Goal: Task Accomplishment & Management: Complete application form

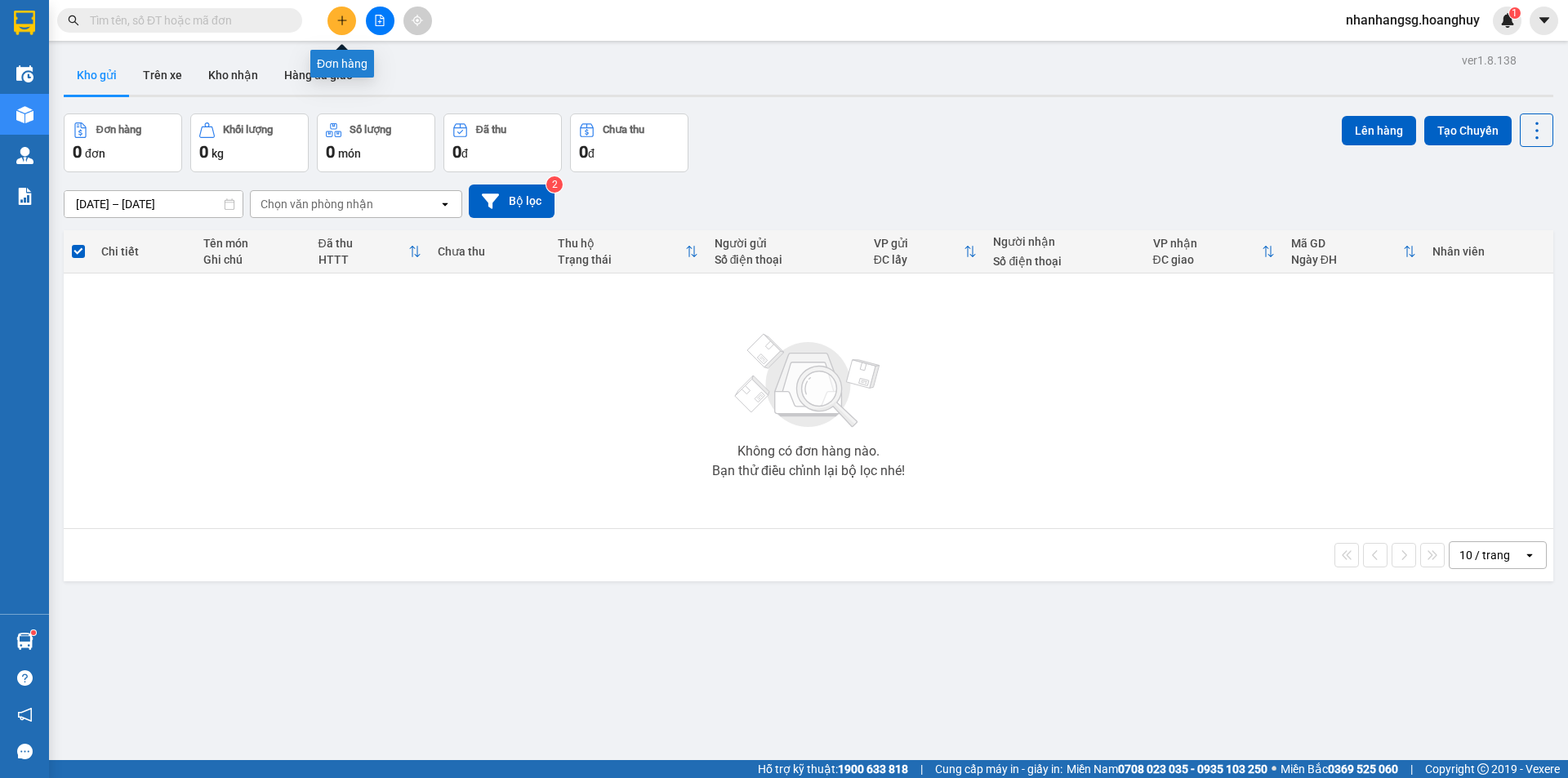
click at [339, 21] on icon "plus" at bounding box center [343, 20] width 12 height 12
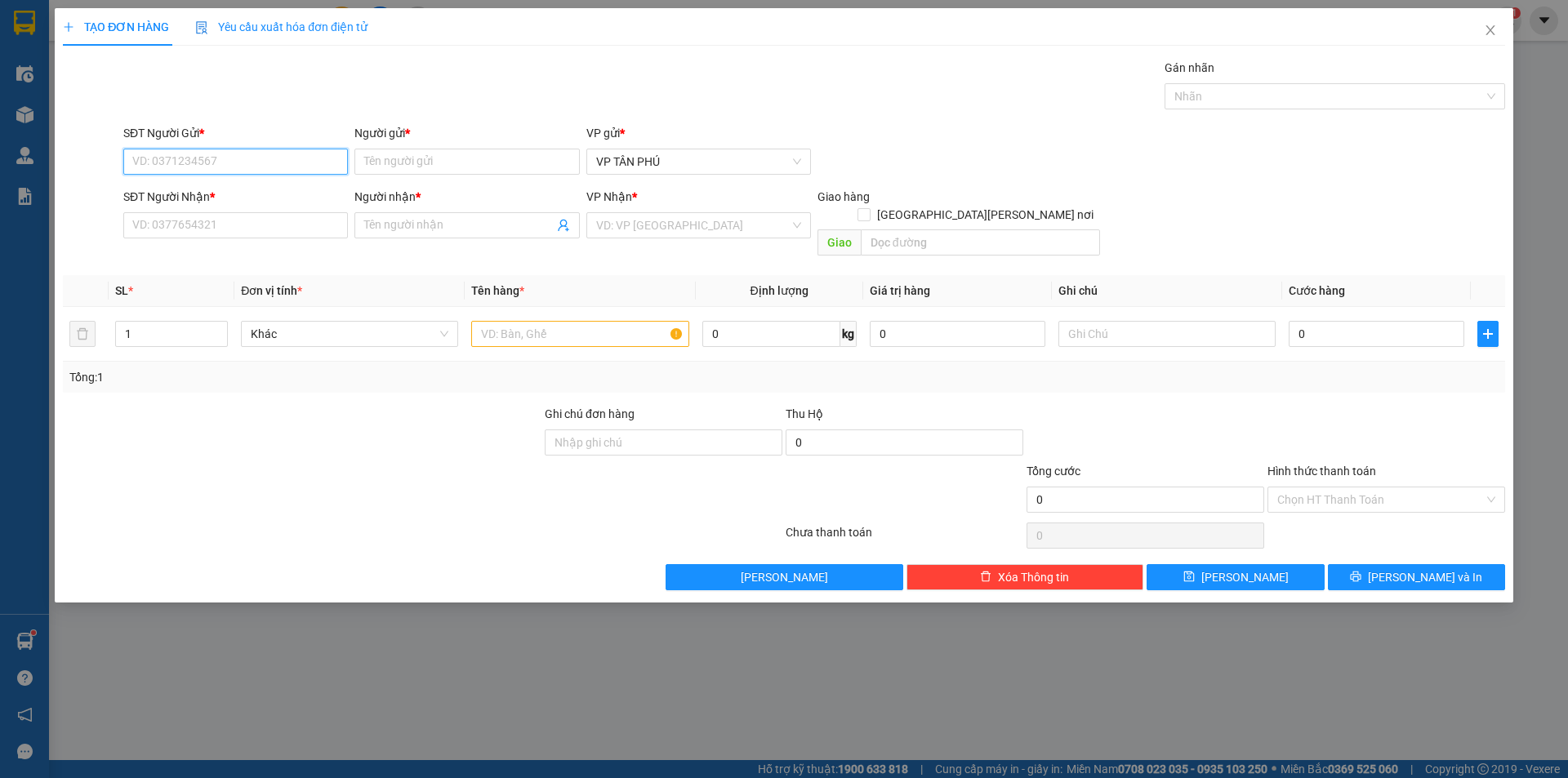
click at [175, 158] on input "SĐT Người Gửi *" at bounding box center [235, 161] width 224 height 26
click at [163, 186] on div "0907944633 - A" at bounding box center [235, 194] width 205 height 18
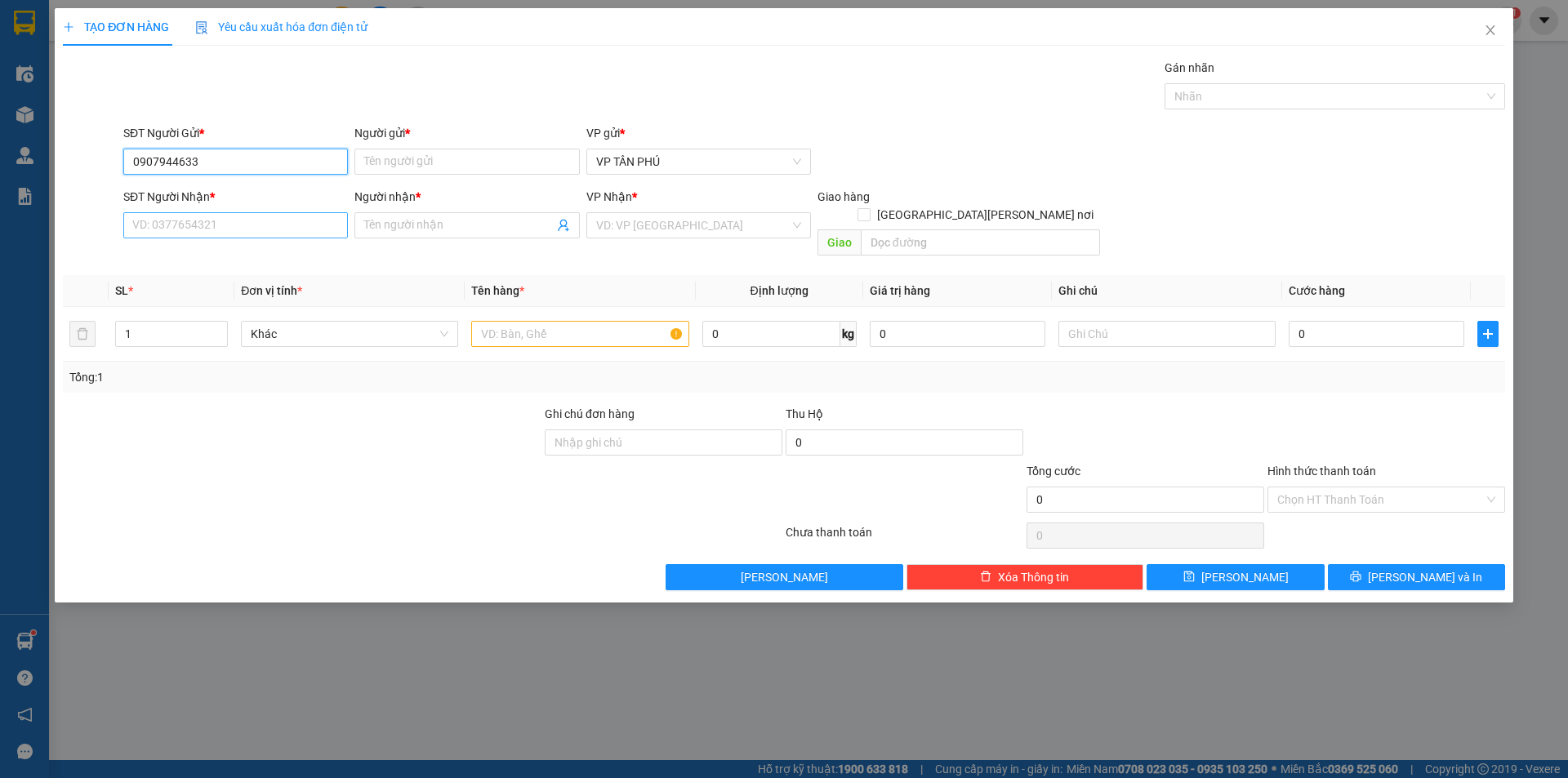
type input "0907944633"
click at [158, 231] on input "SĐT Người Nhận *" at bounding box center [235, 225] width 224 height 26
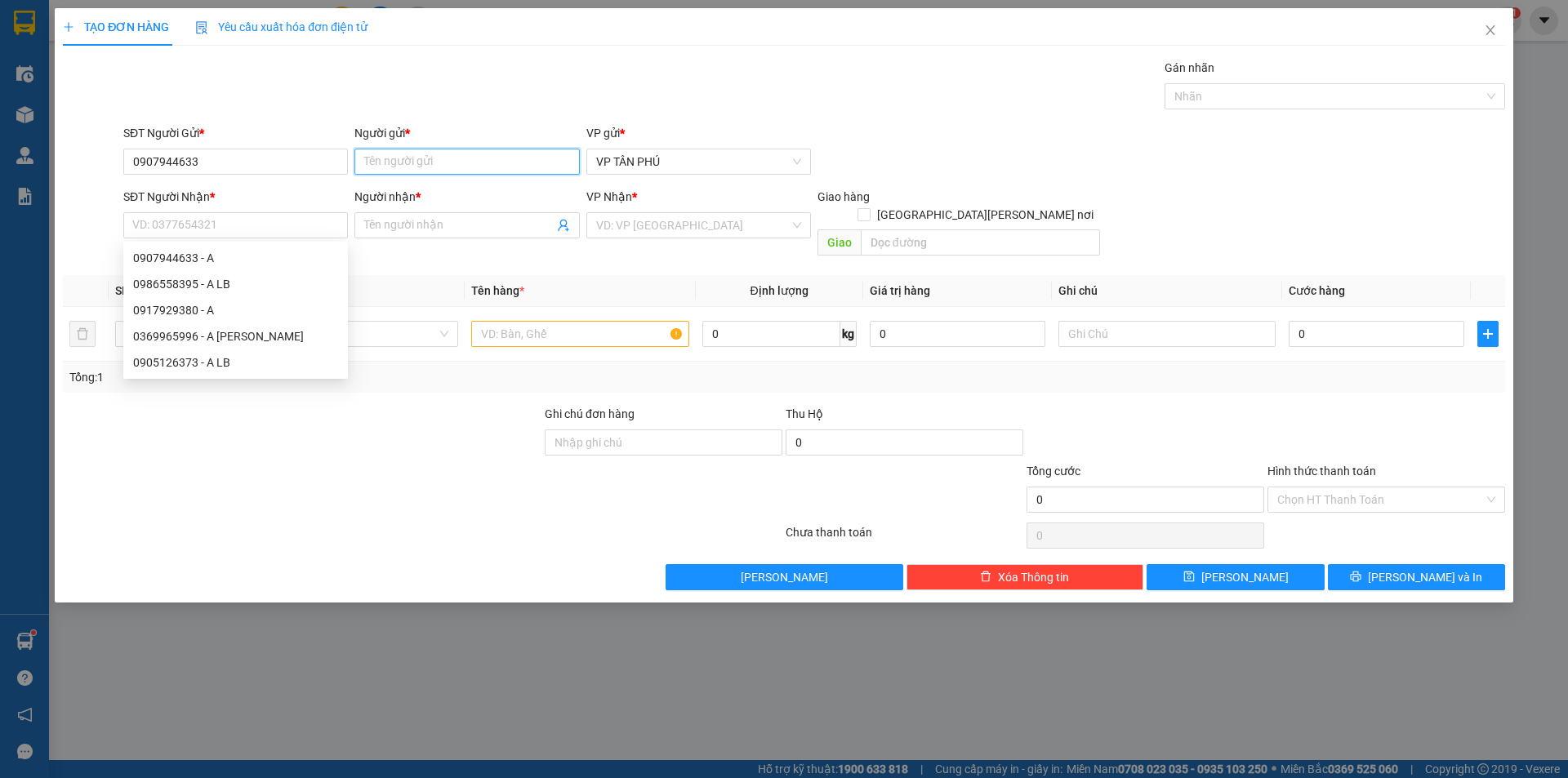
click at [399, 161] on input "Người gửi *" at bounding box center [467, 161] width 224 height 26
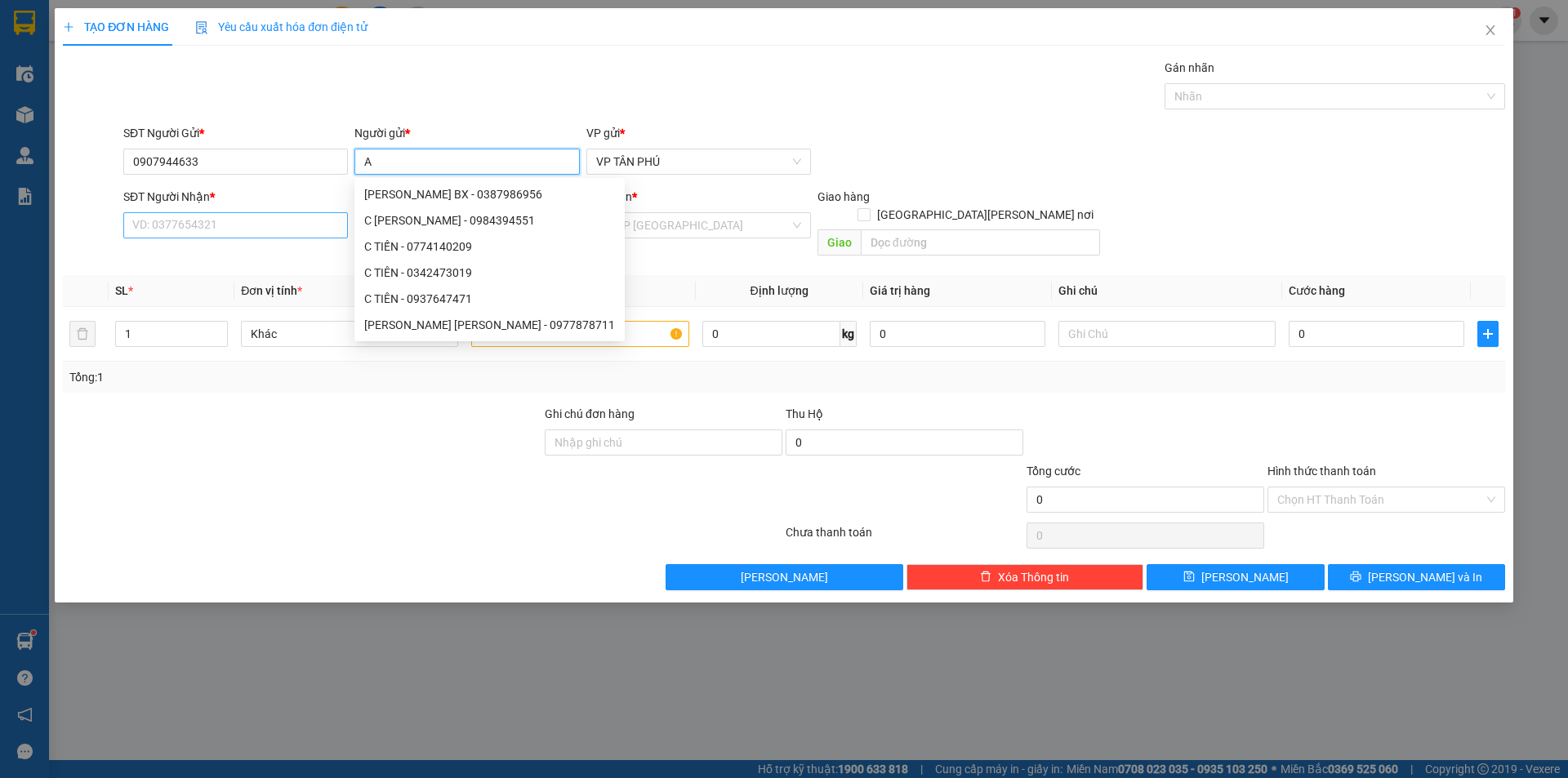
type input "A"
click at [219, 224] on input "SĐT Người Nhận *" at bounding box center [235, 225] width 224 height 26
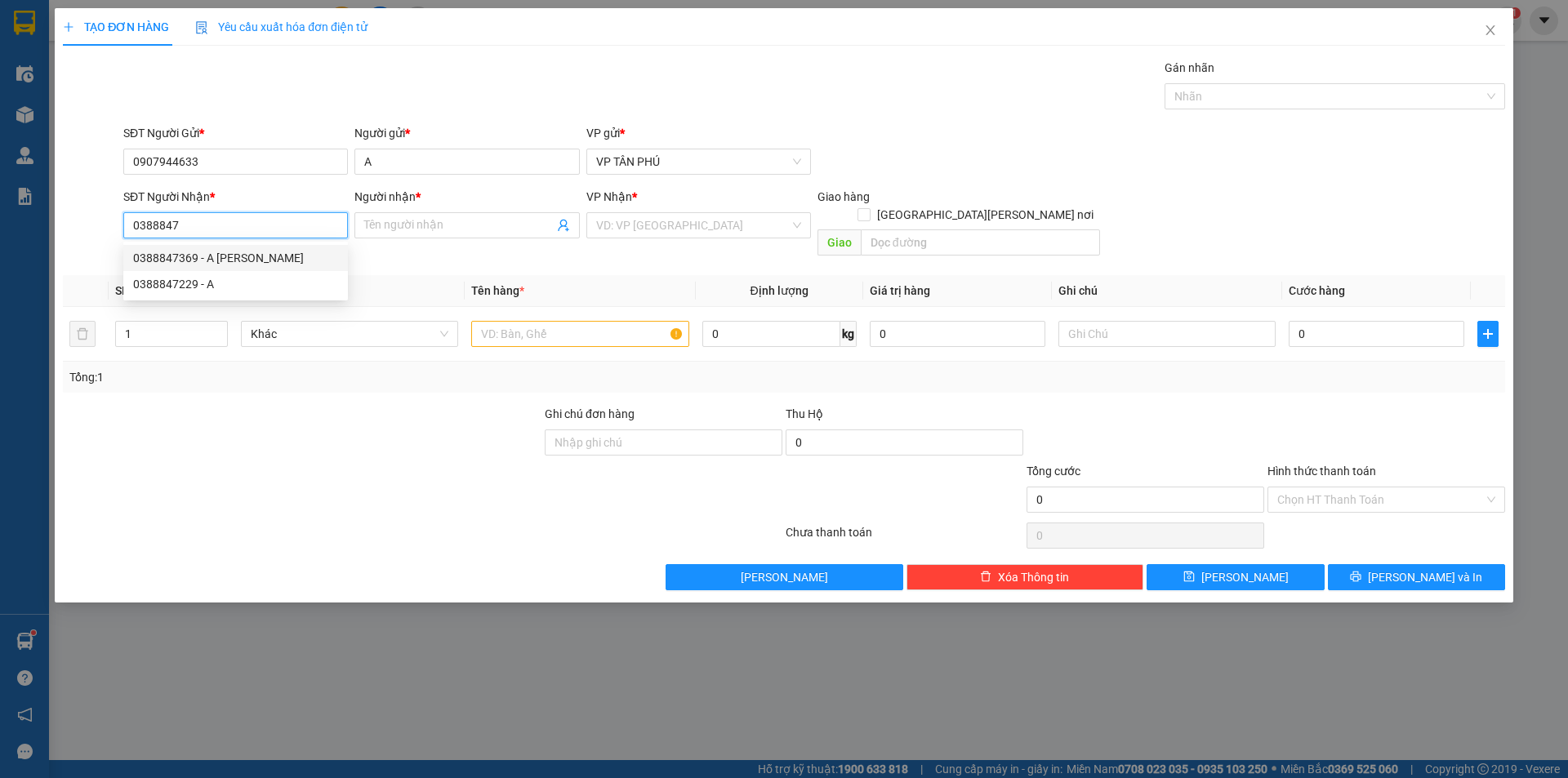
click at [219, 252] on div "0388847369 - A [PERSON_NAME]" at bounding box center [235, 257] width 205 height 18
type input "0388847369"
type input "A [PERSON_NAME]"
click at [219, 252] on div "0388847369 - A [PERSON_NAME]" at bounding box center [235, 257] width 205 height 18
type input "0388847369"
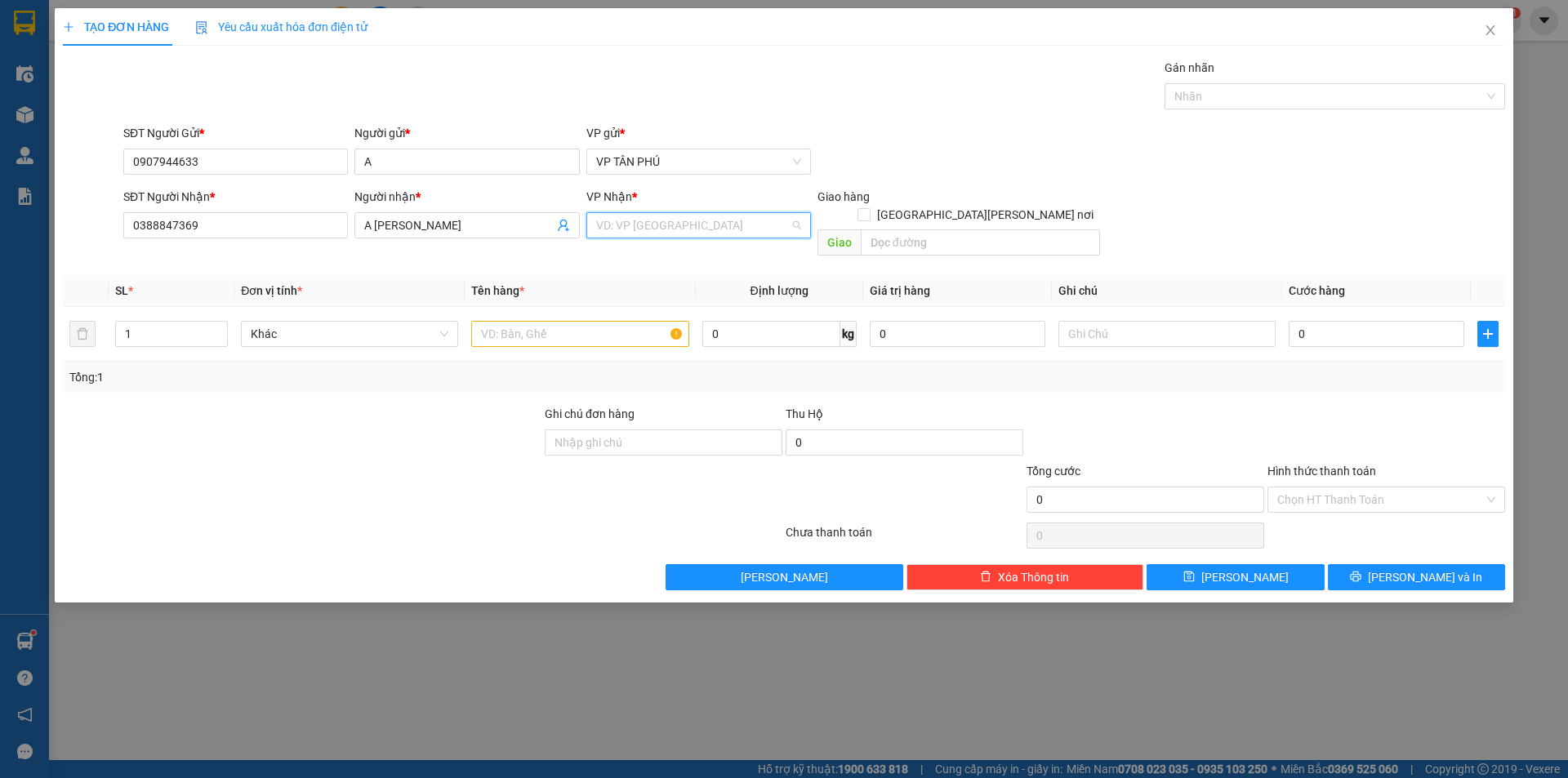
click at [648, 234] on input "search" at bounding box center [692, 225] width 193 height 24
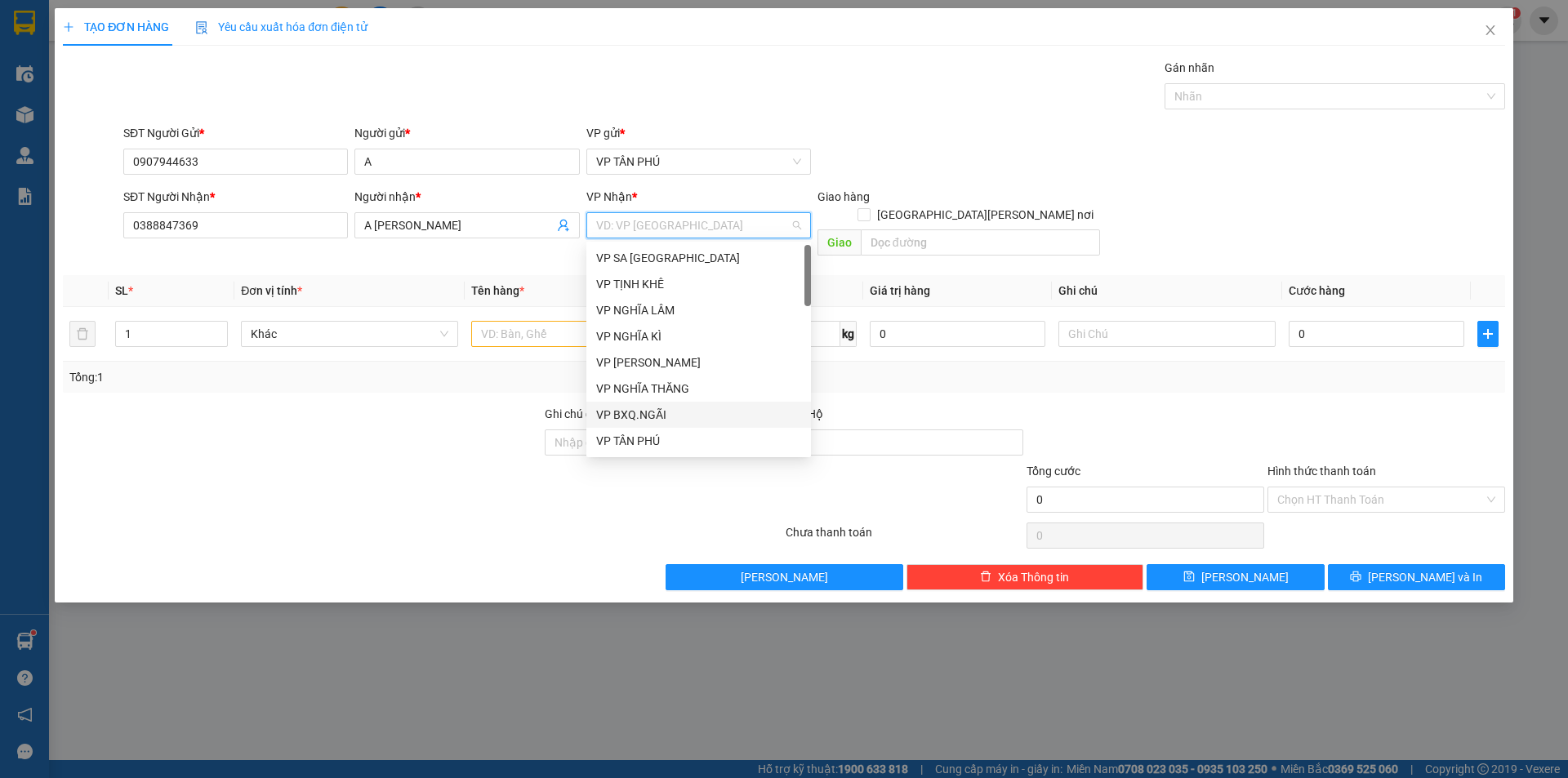
click at [644, 414] on div "VP BXQ.NGÃI" at bounding box center [698, 414] width 205 height 18
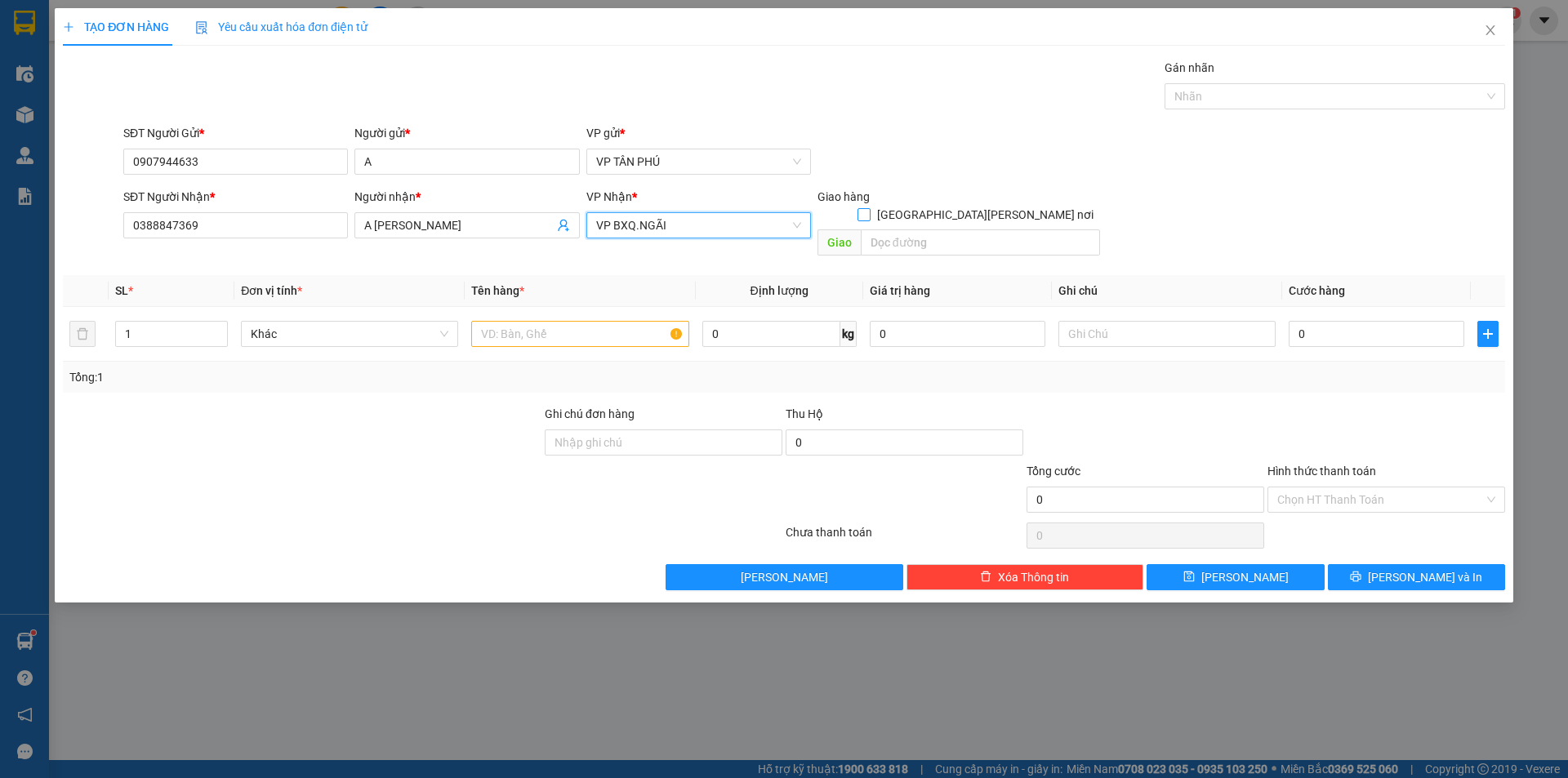
click at [868, 208] on input "[GEOGRAPHIC_DATA][PERSON_NAME] nơi" at bounding box center [863, 214] width 12 height 12
checkbox input "true"
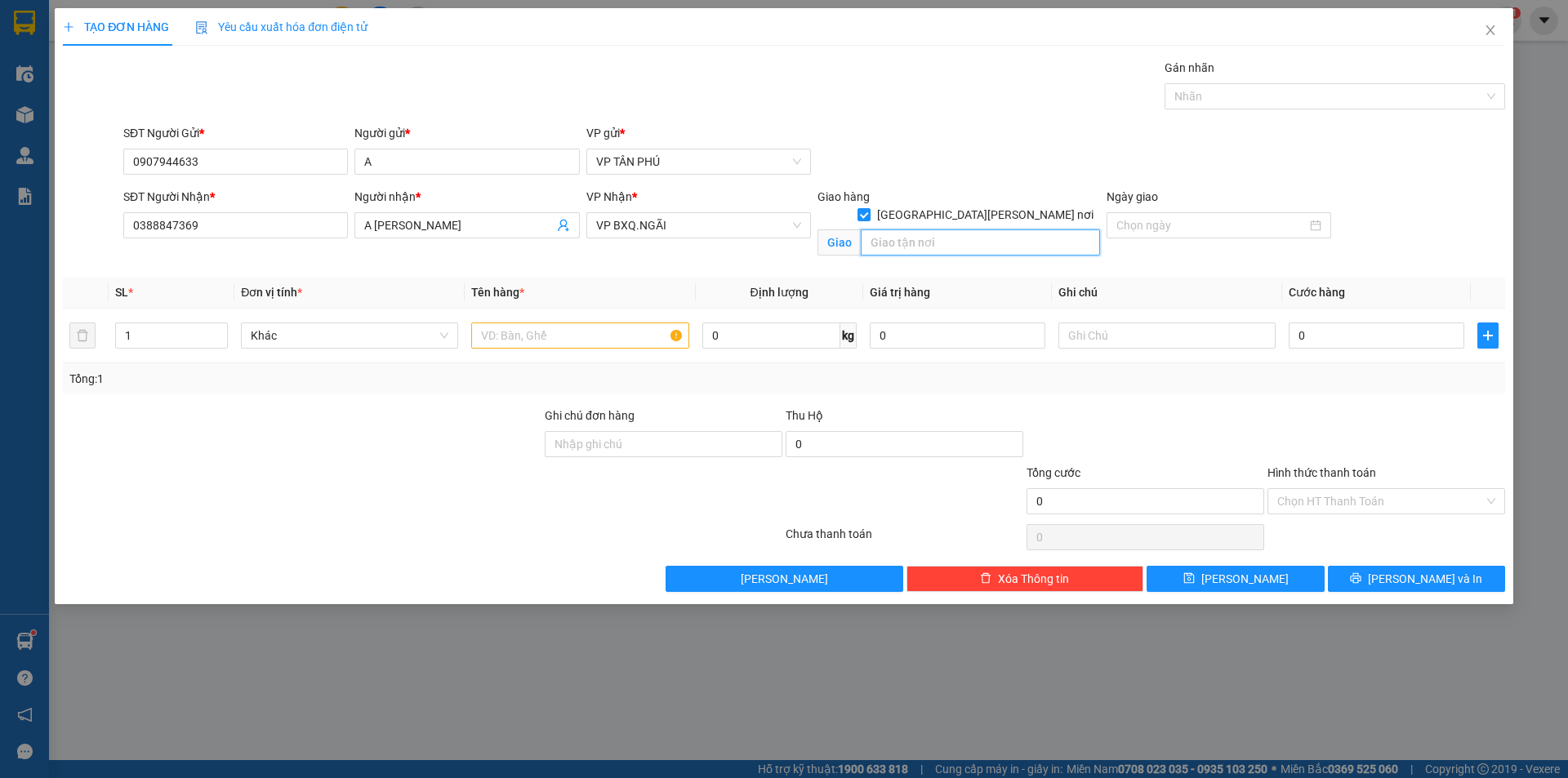
click at [932, 230] on input "text" at bounding box center [980, 242] width 239 height 26
type input "[PERSON_NAME]"
click at [522, 335] on input "text" at bounding box center [579, 335] width 217 height 26
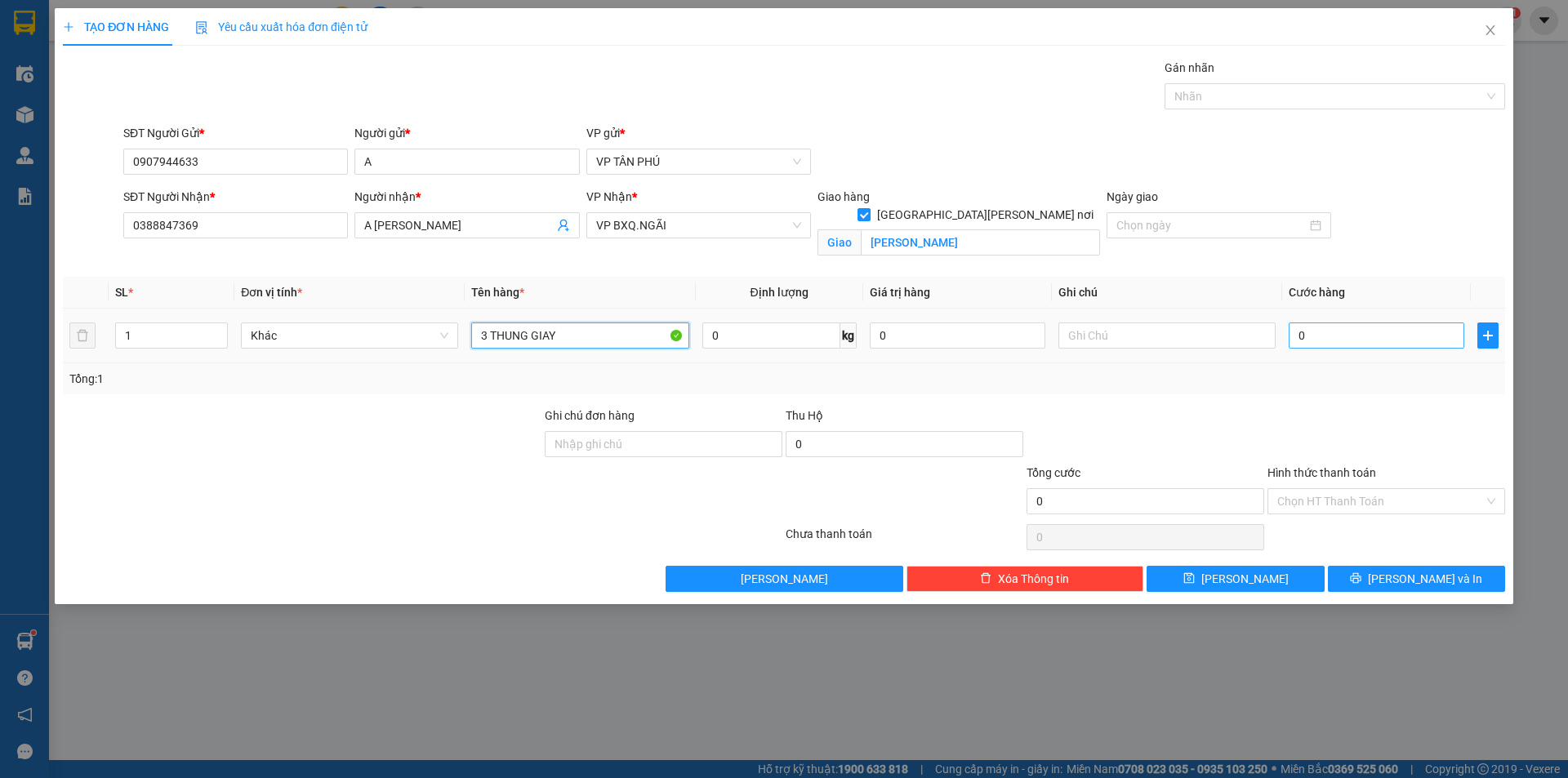
type input "3 THUNG GIAY"
click at [1343, 328] on input "0" at bounding box center [1376, 335] width 176 height 26
click at [1140, 340] on input "text" at bounding box center [1166, 335] width 217 height 26
type input "100K [PERSON_NAME] NOI"
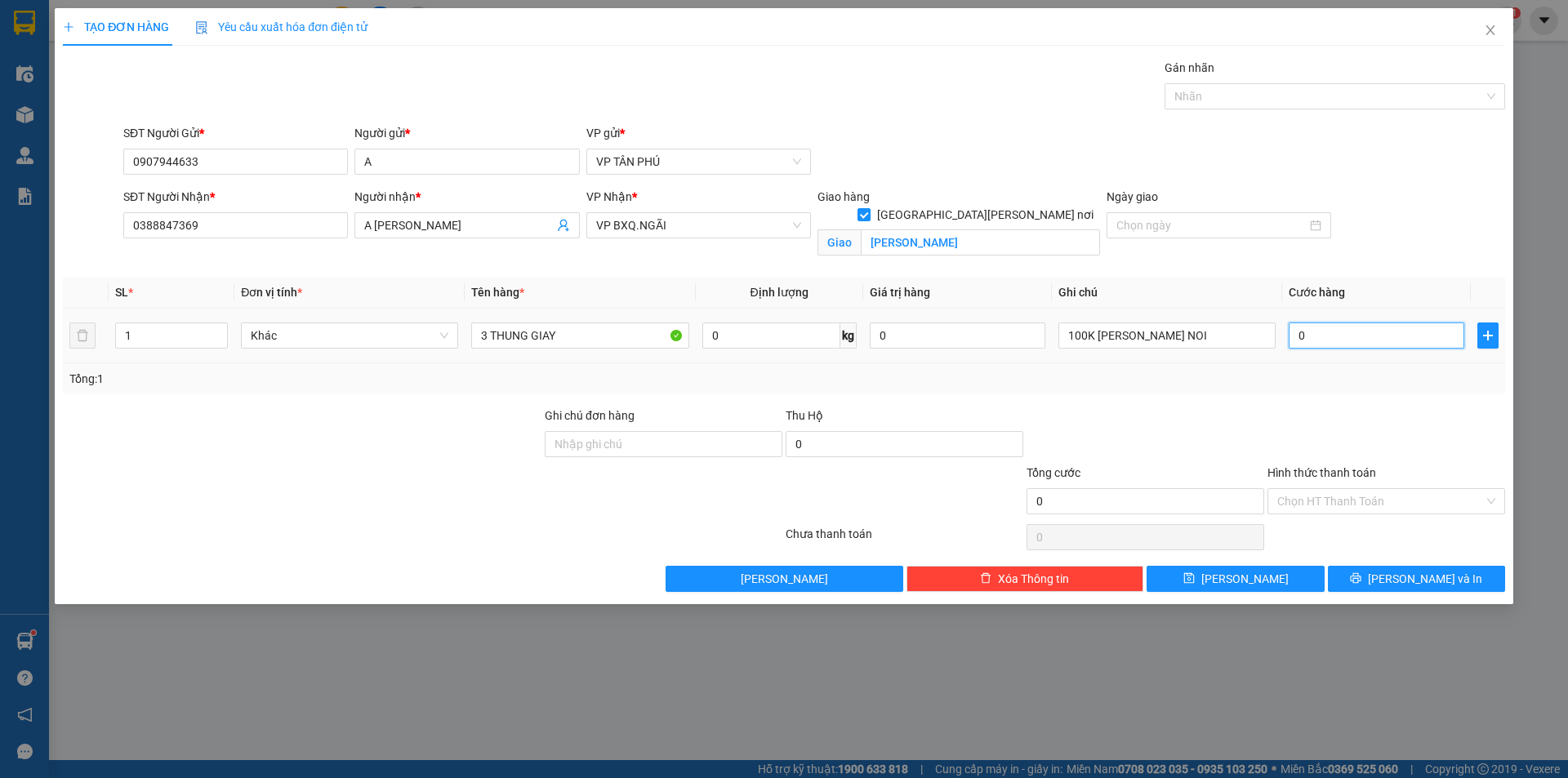
click at [1359, 338] on input "0" at bounding box center [1376, 335] width 176 height 26
type input "2"
type input "25"
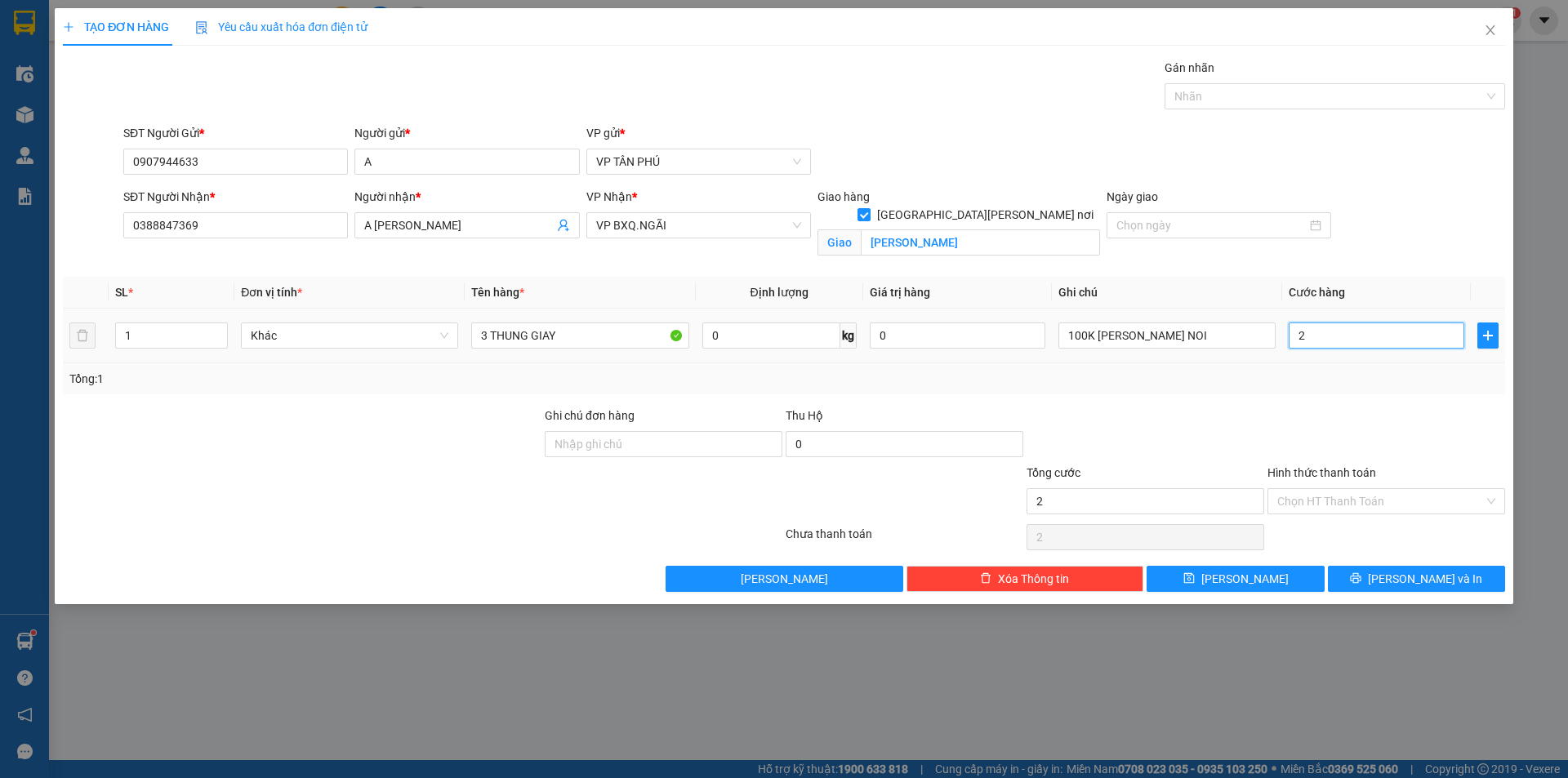
type input "25"
type input "250"
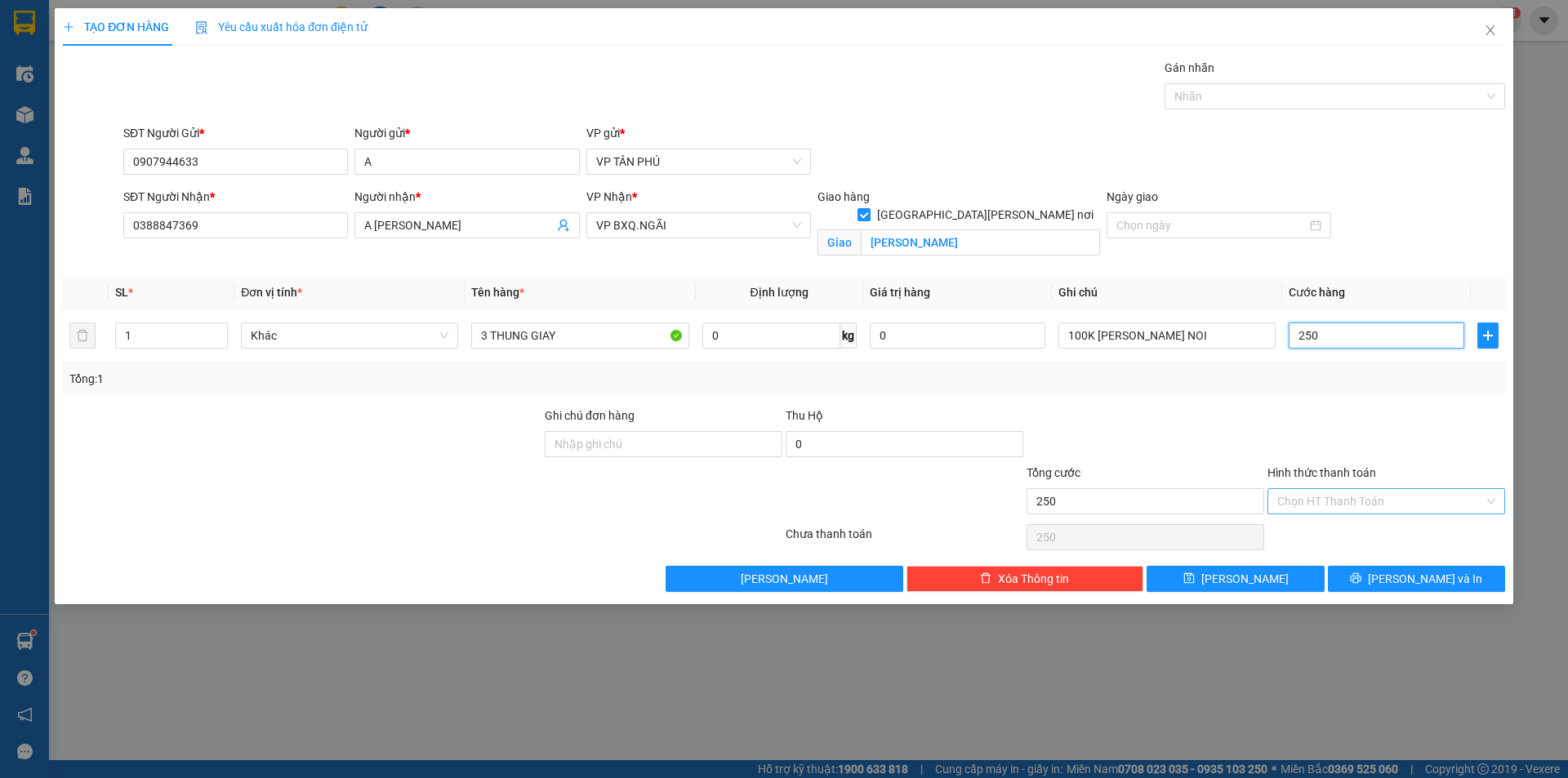
click at [1373, 514] on div "Chọn HT Thanh Toán" at bounding box center [1387, 501] width 238 height 26
type input "250.000"
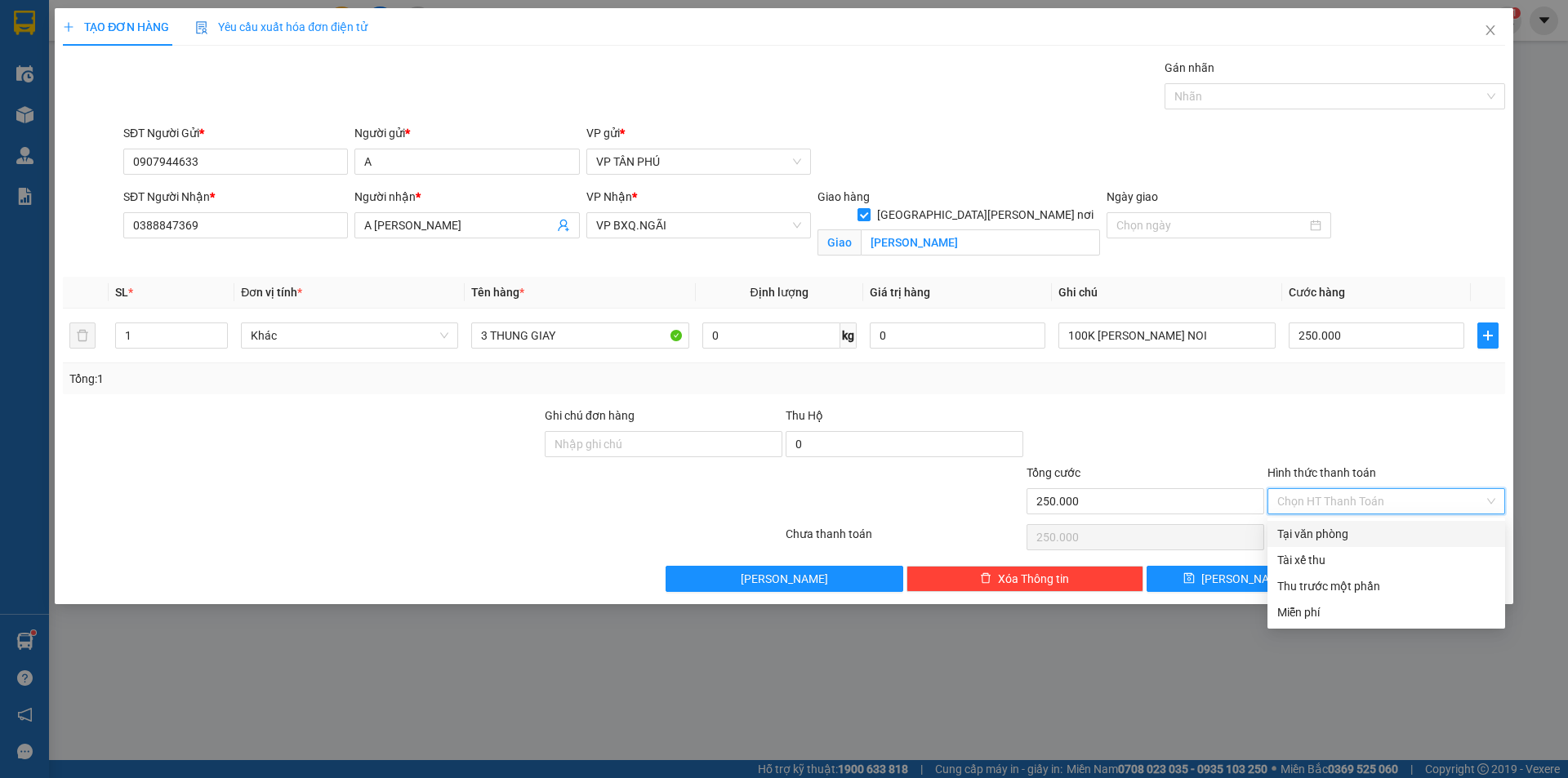
click at [1339, 527] on div "Tại văn phòng" at bounding box center [1386, 533] width 218 height 18
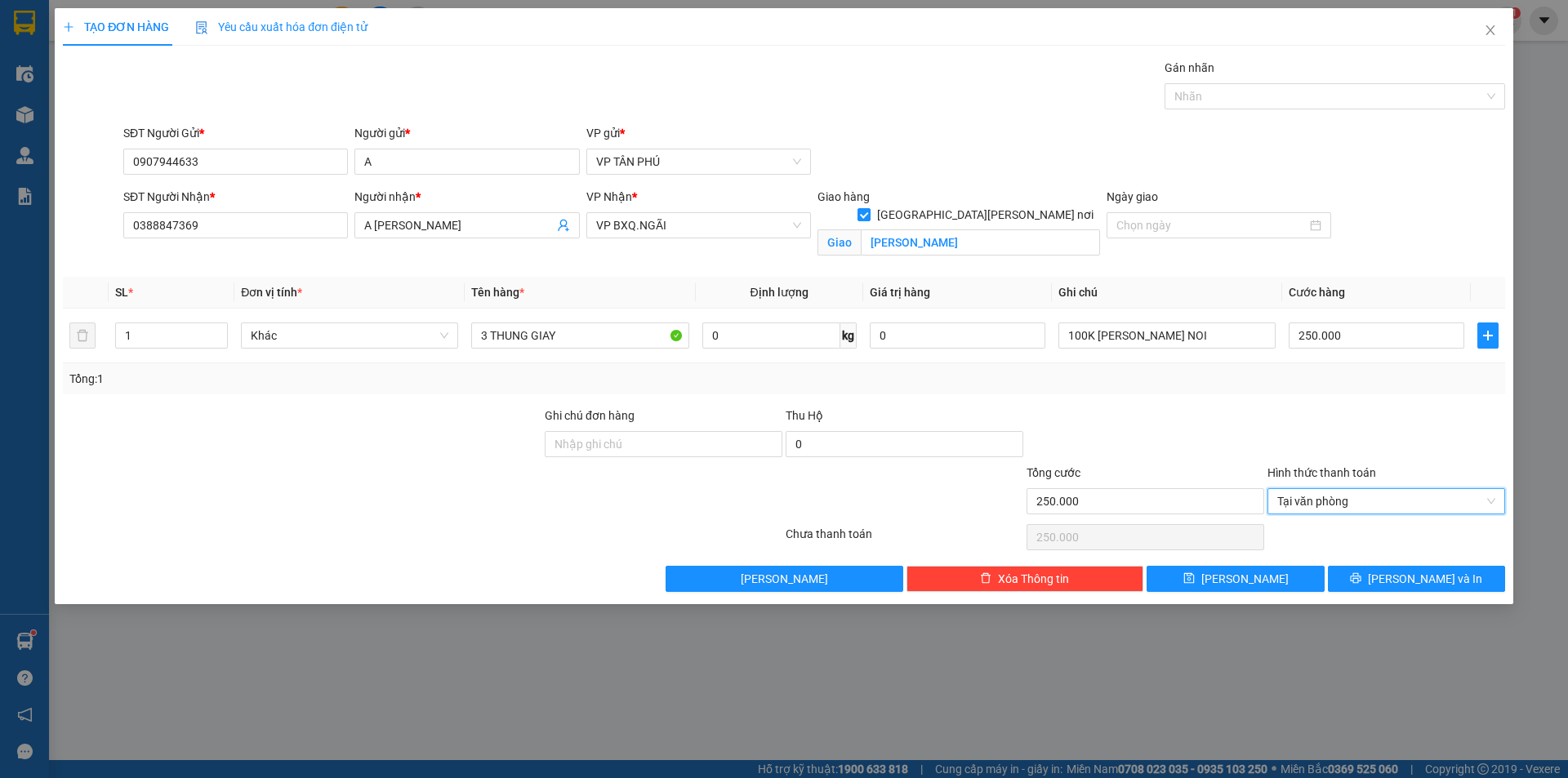
type input "0"
click at [1339, 527] on div at bounding box center [1386, 537] width 241 height 33
click at [1369, 578] on button "[PERSON_NAME] và In" at bounding box center [1416, 578] width 177 height 26
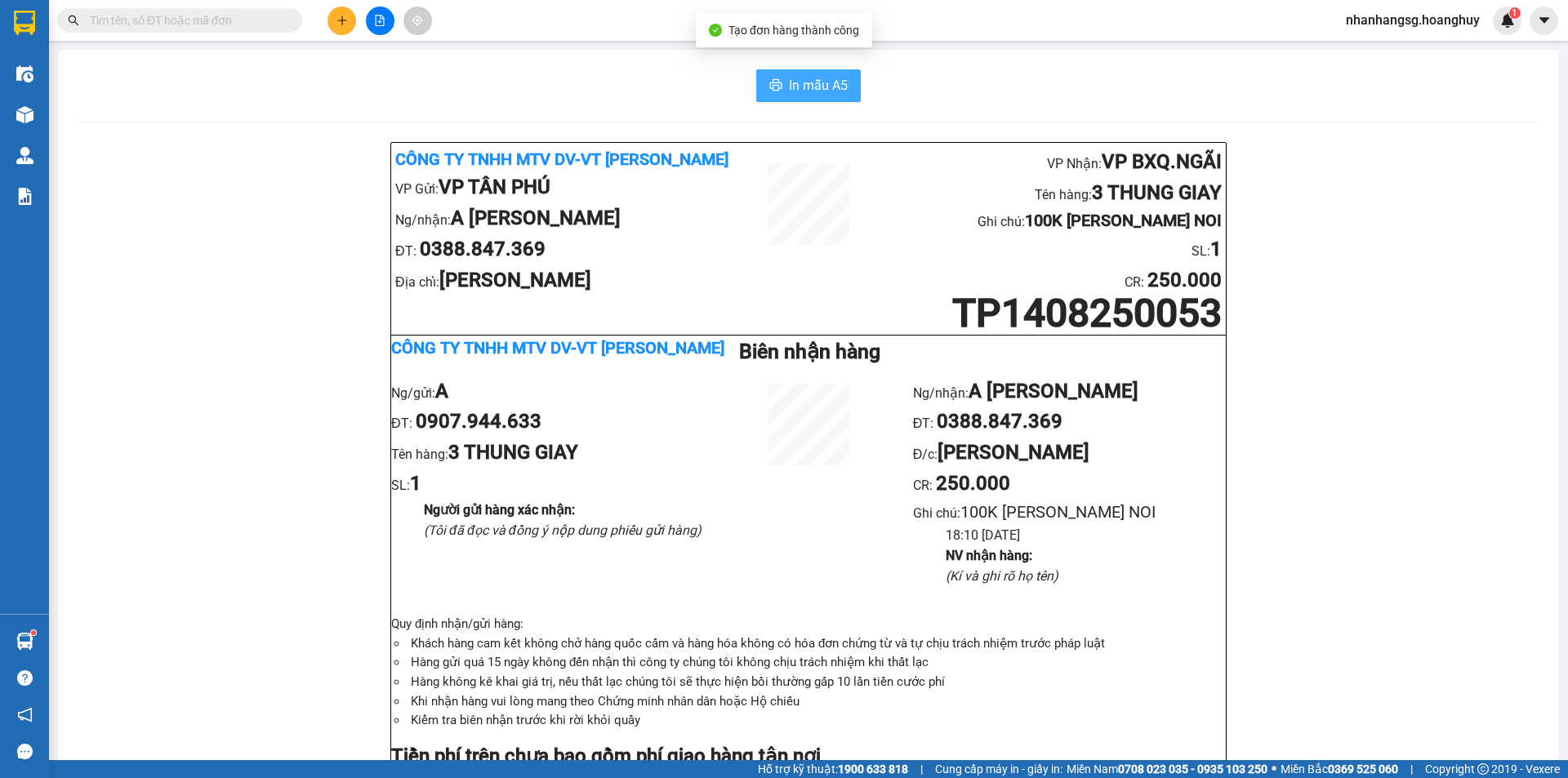
click at [814, 85] on span "In mẫu A5" at bounding box center [819, 85] width 59 height 20
click at [340, 18] on icon "plus" at bounding box center [343, 20] width 12 height 12
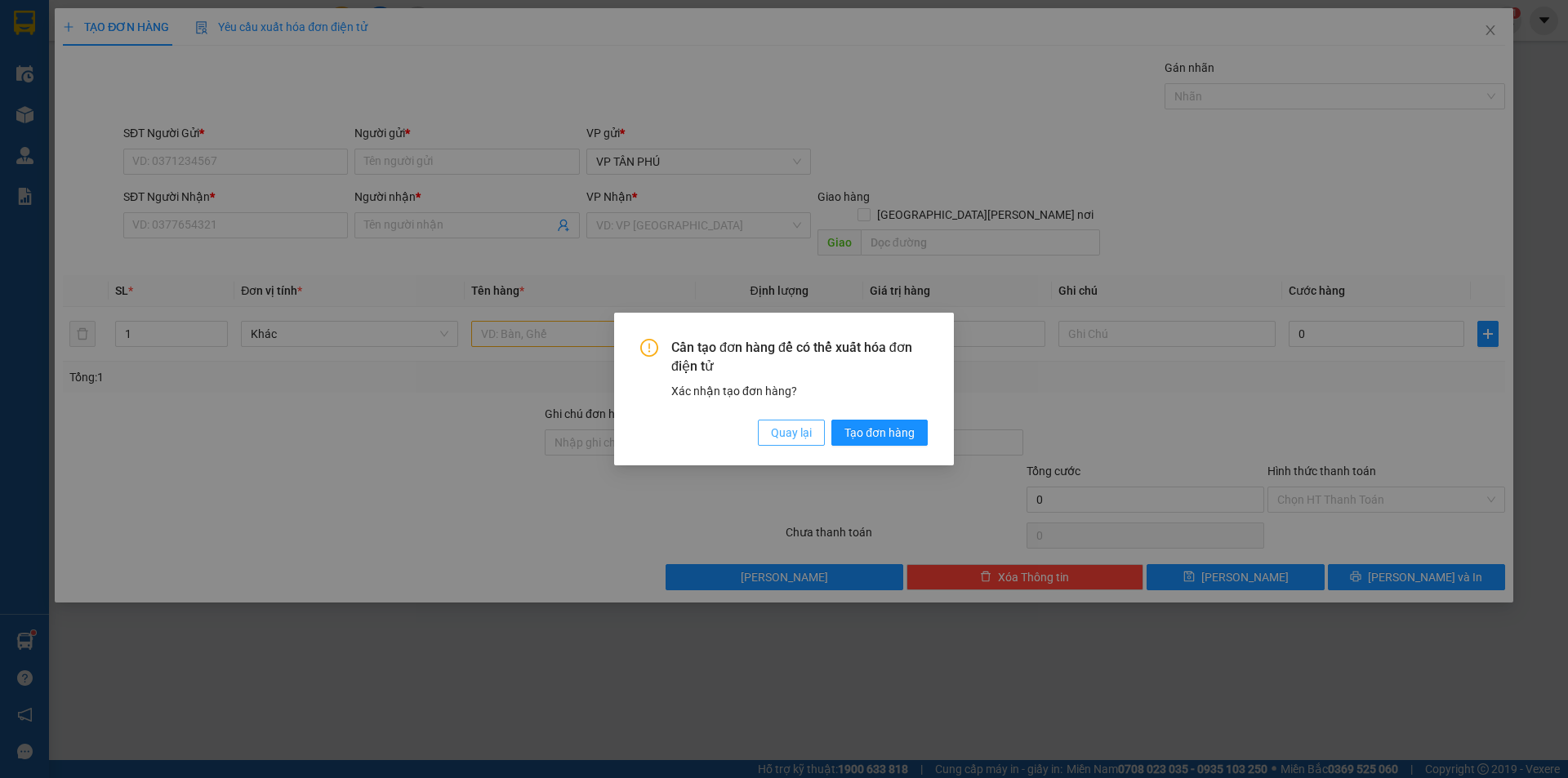
click at [791, 433] on span "Quay lại" at bounding box center [791, 432] width 41 height 18
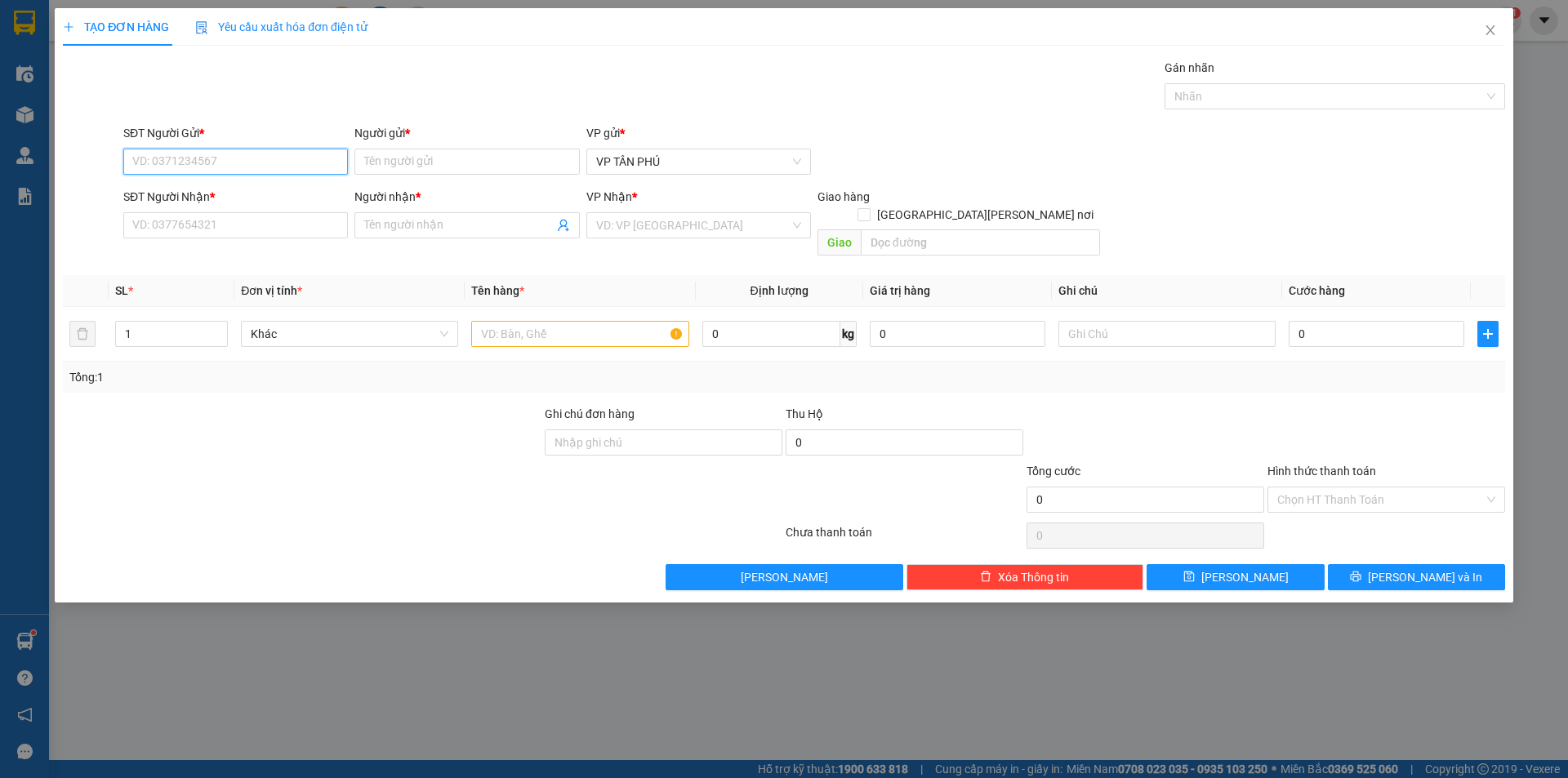
click at [246, 162] on input "SĐT Người Gửi *" at bounding box center [235, 161] width 224 height 26
click at [219, 199] on div "0931998805 - A" at bounding box center [235, 194] width 205 height 18
type input "0931998805"
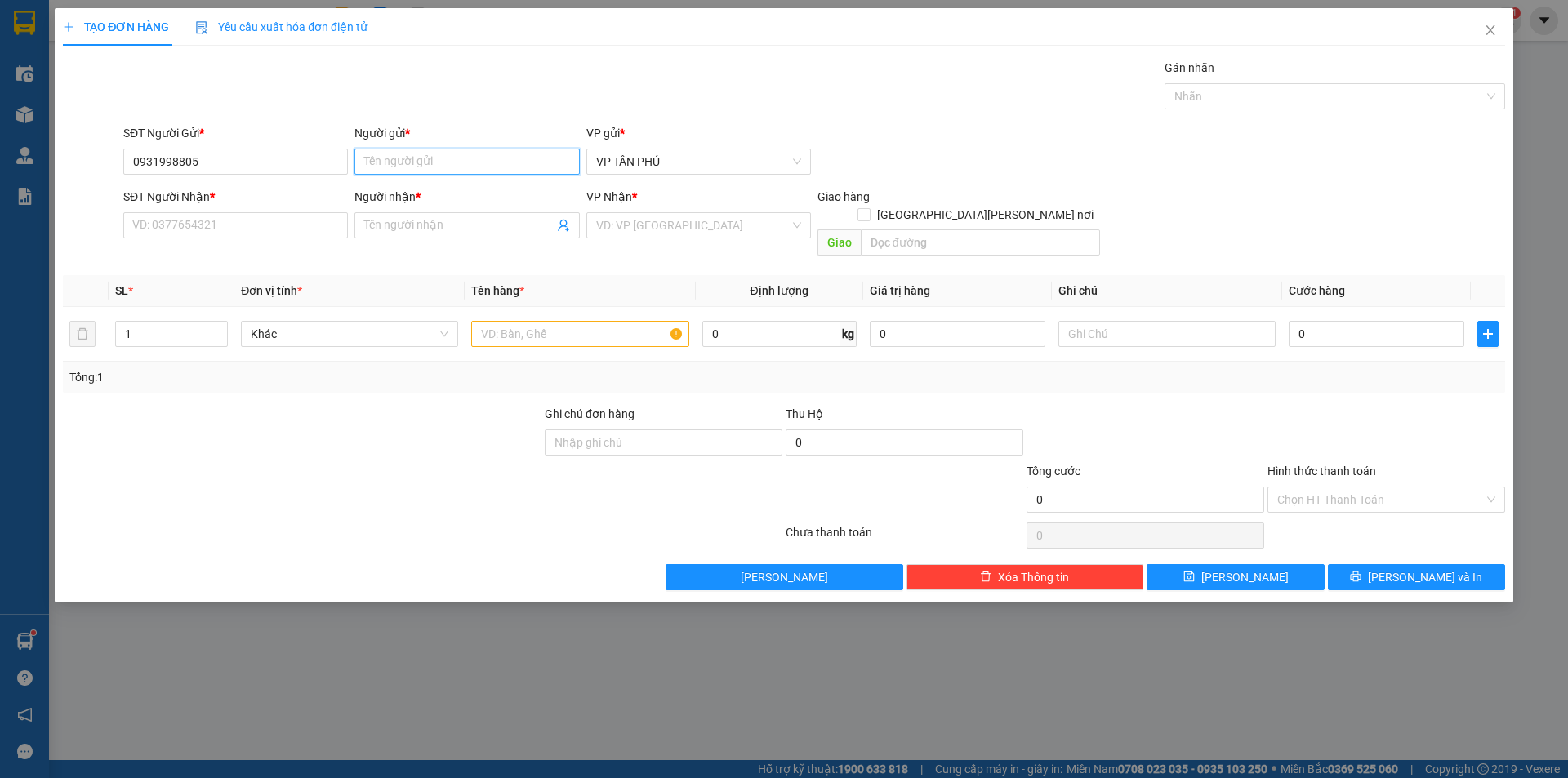
click at [393, 159] on input "Người gửi *" at bounding box center [467, 161] width 224 height 26
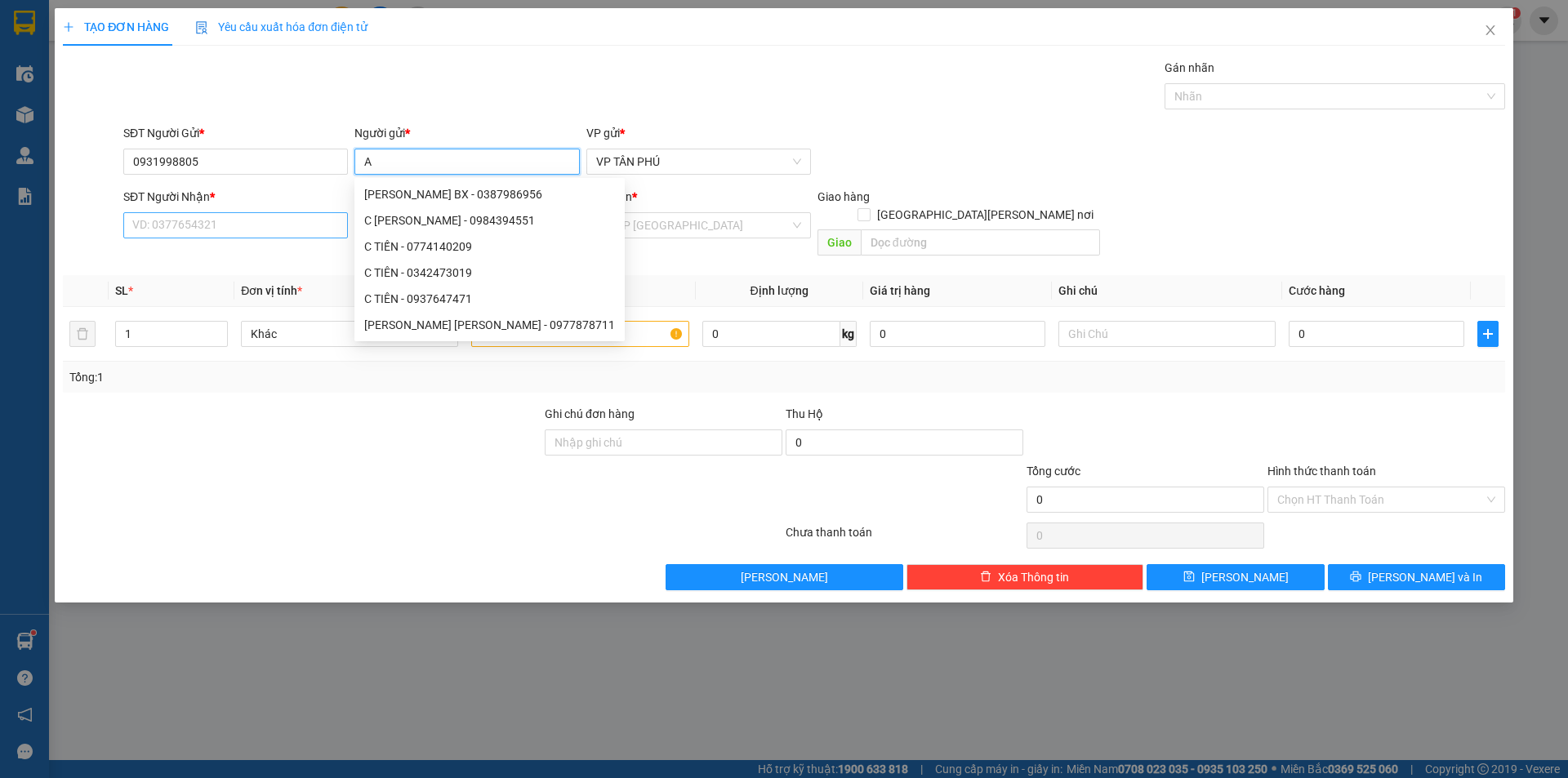
type input "A"
click at [244, 227] on input "SĐT Người Nhận *" at bounding box center [235, 225] width 224 height 26
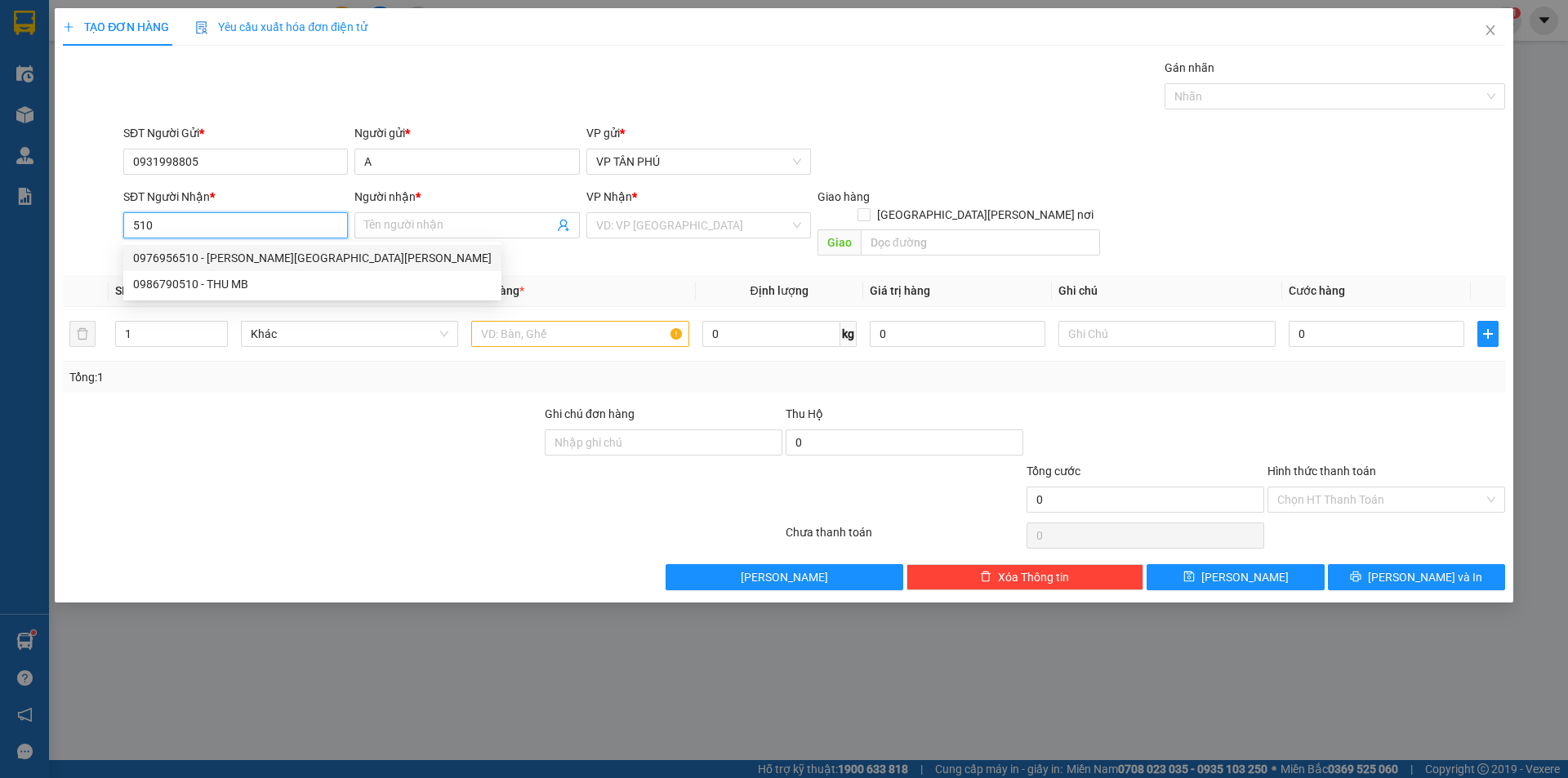
click at [236, 261] on div "0976956510 - [PERSON_NAME][GEOGRAPHIC_DATA][PERSON_NAME]" at bounding box center [312, 257] width 359 height 18
type input "0976956510"
type input "PHUONG VIET TRUNG MB"
click at [236, 261] on div "0976956510 - [PERSON_NAME][GEOGRAPHIC_DATA][PERSON_NAME]" at bounding box center [312, 257] width 359 height 18
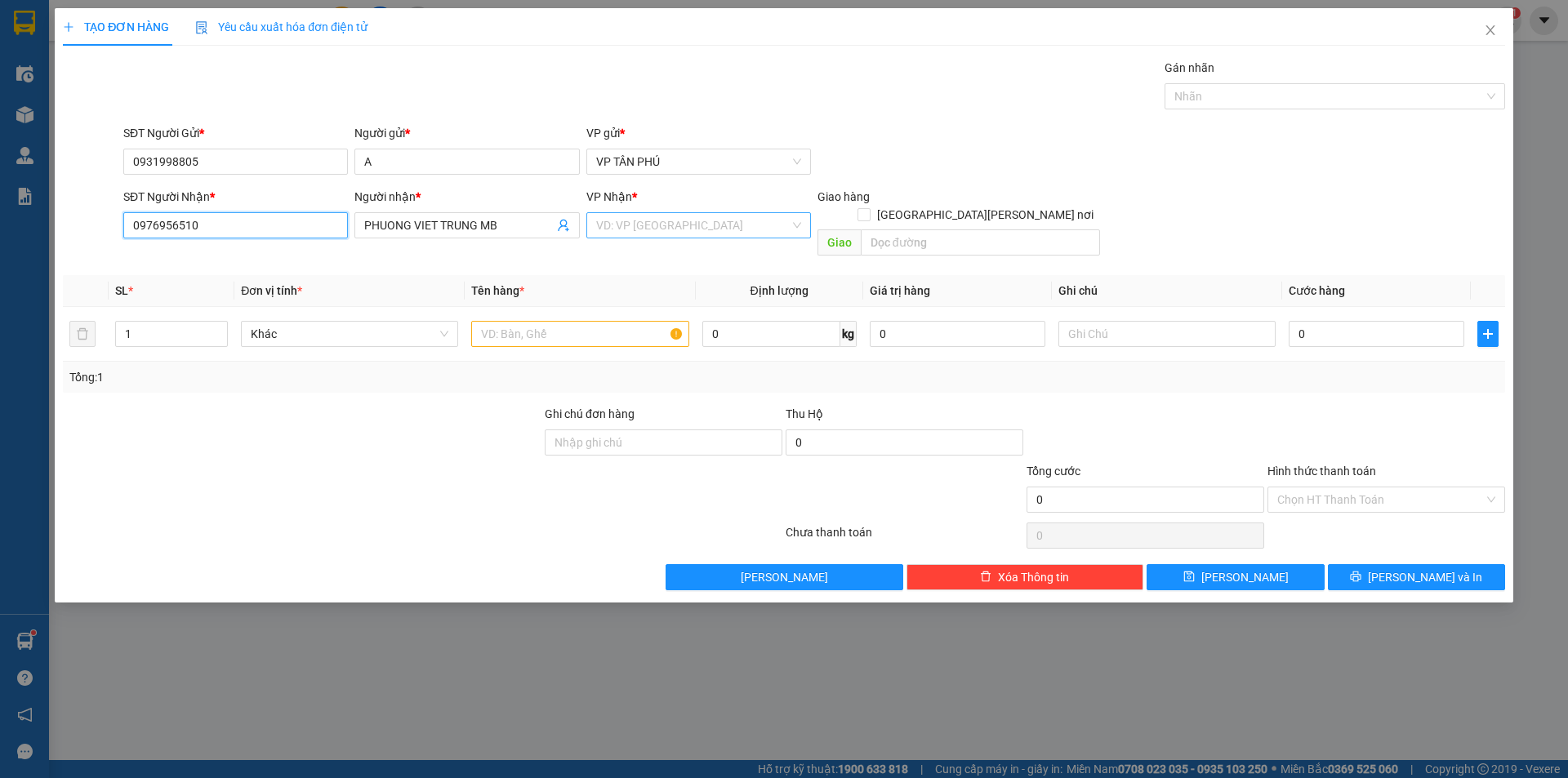
type input "0976956510"
click at [629, 232] on input "search" at bounding box center [692, 225] width 193 height 24
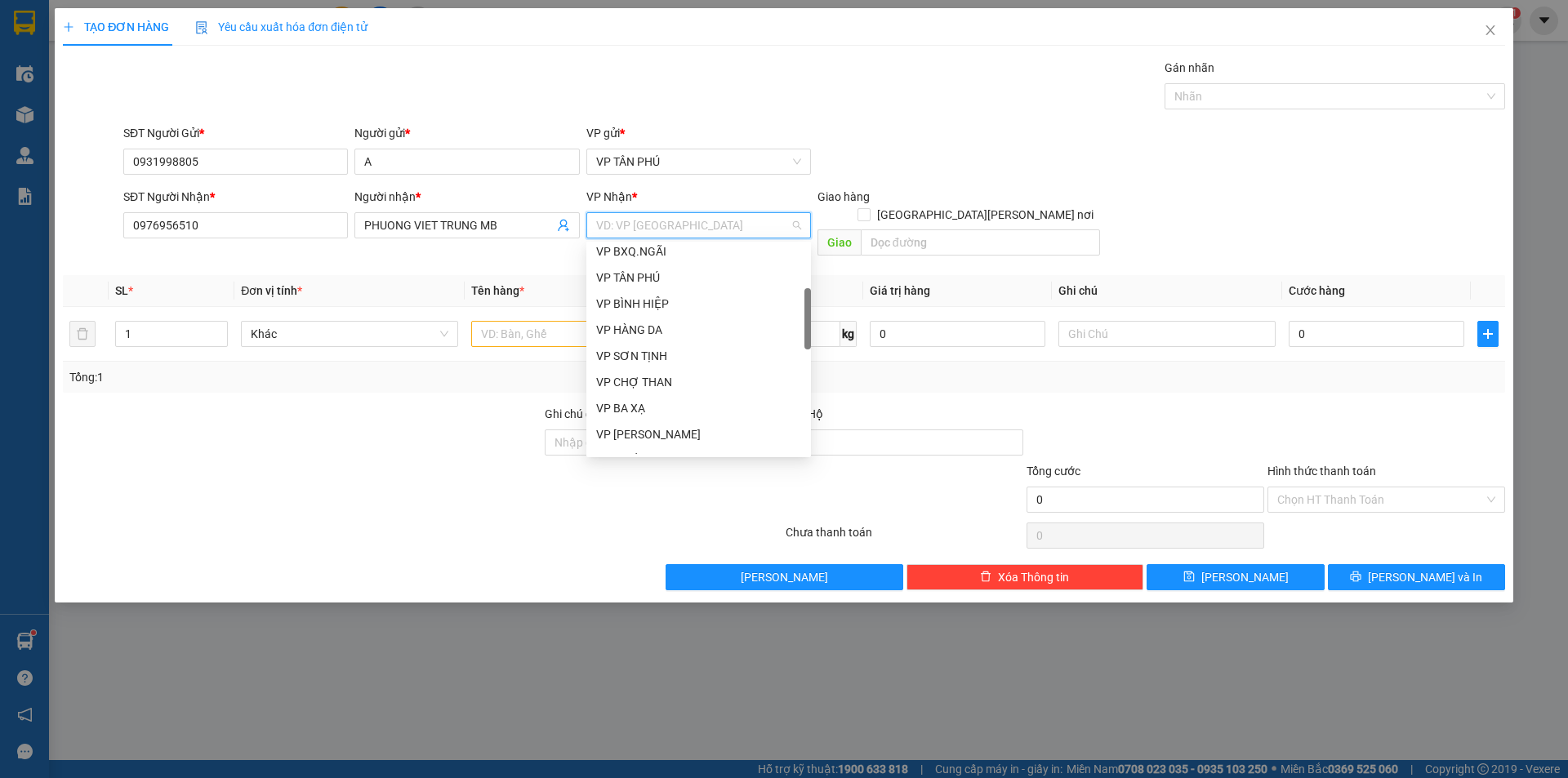
scroll to position [327, 0]
click at [640, 374] on div "VP BÌNH THẠNH" at bounding box center [698, 375] width 205 height 18
click at [640, 374] on div "Tổng: 1" at bounding box center [783, 377] width 1442 height 31
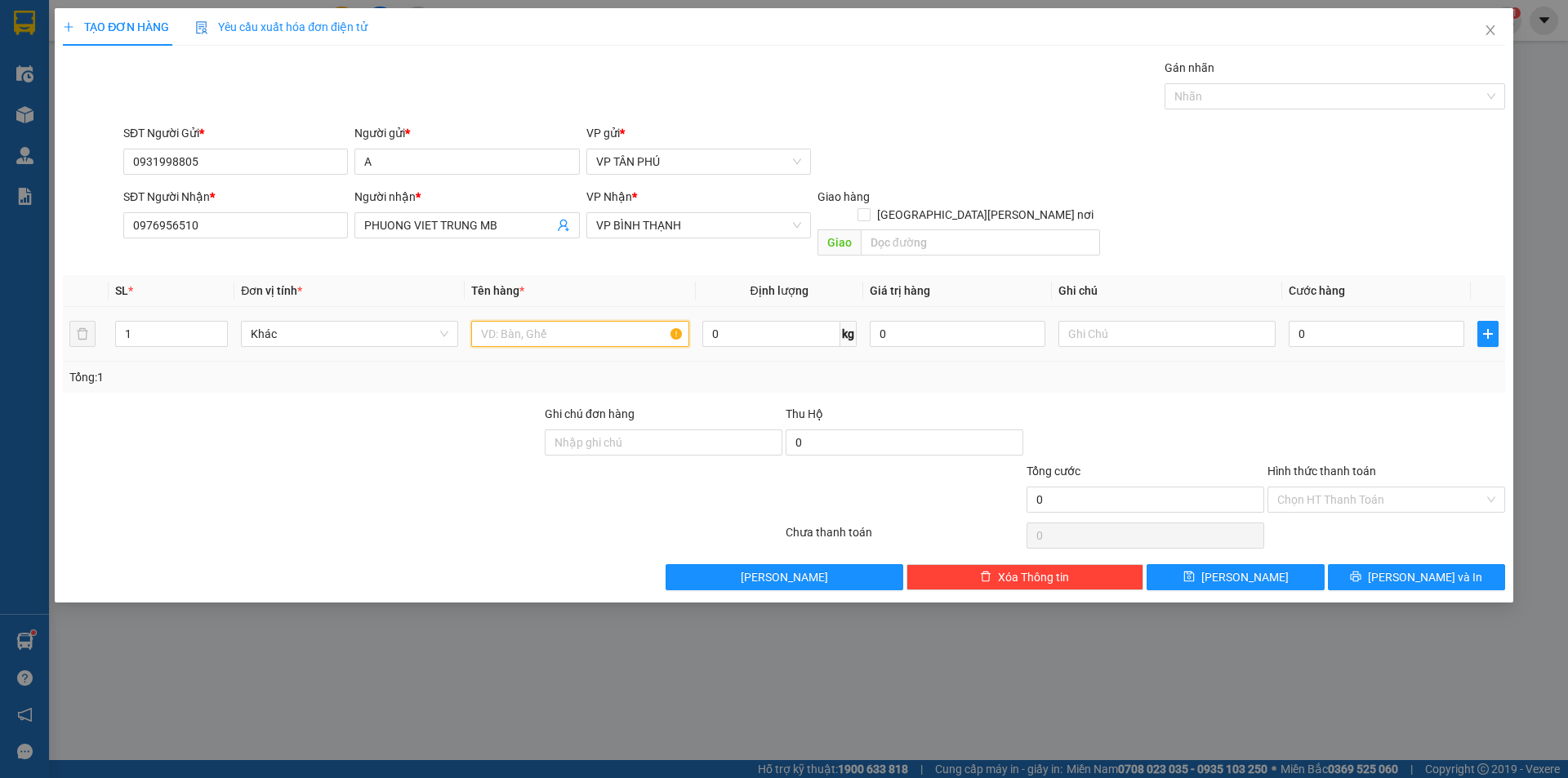
click at [569, 321] on input "text" at bounding box center [579, 333] width 217 height 26
type input "1 CUC DEN"
click at [1319, 321] on input "0" at bounding box center [1376, 333] width 176 height 26
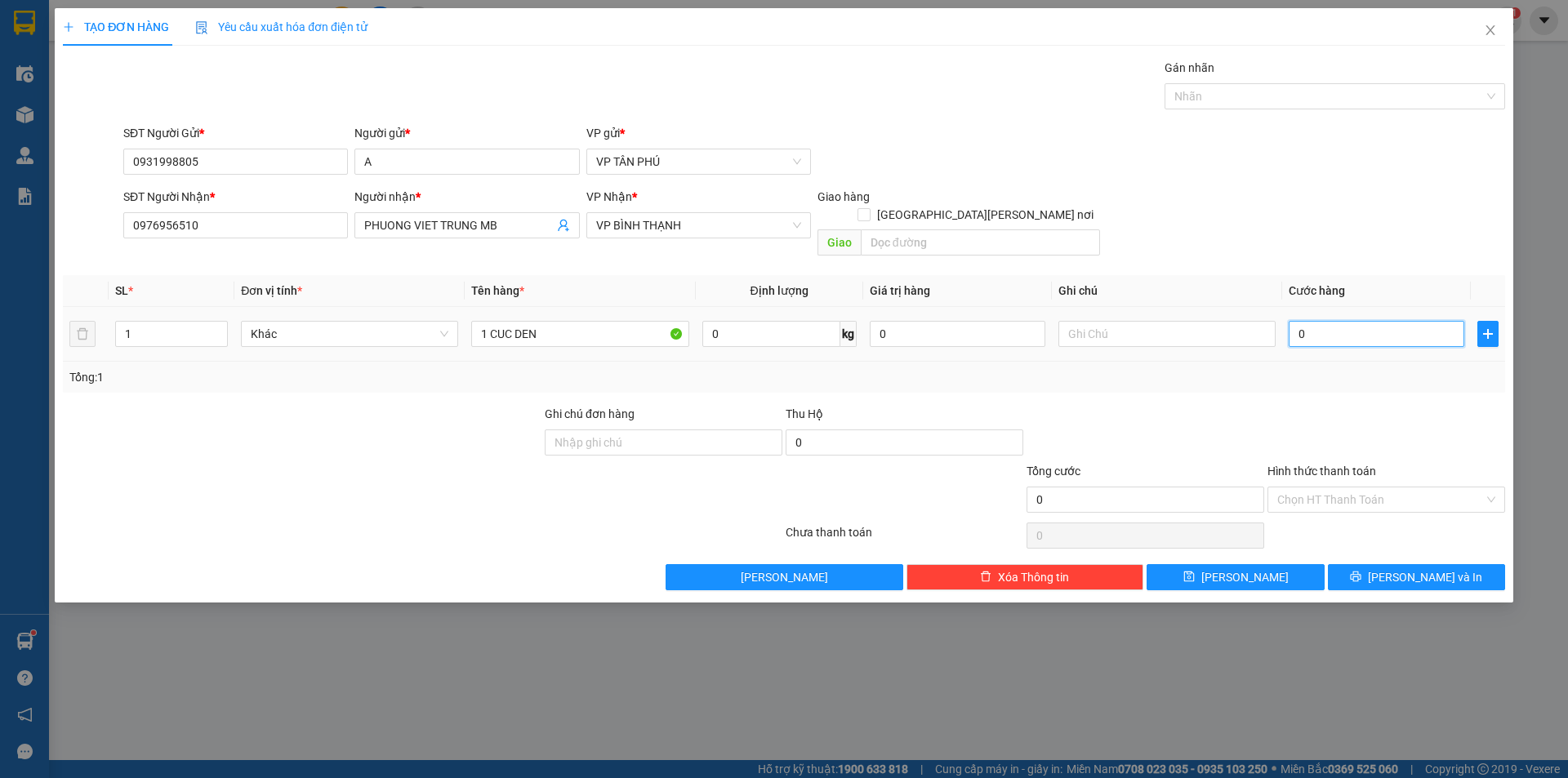
type input "5"
type input "50"
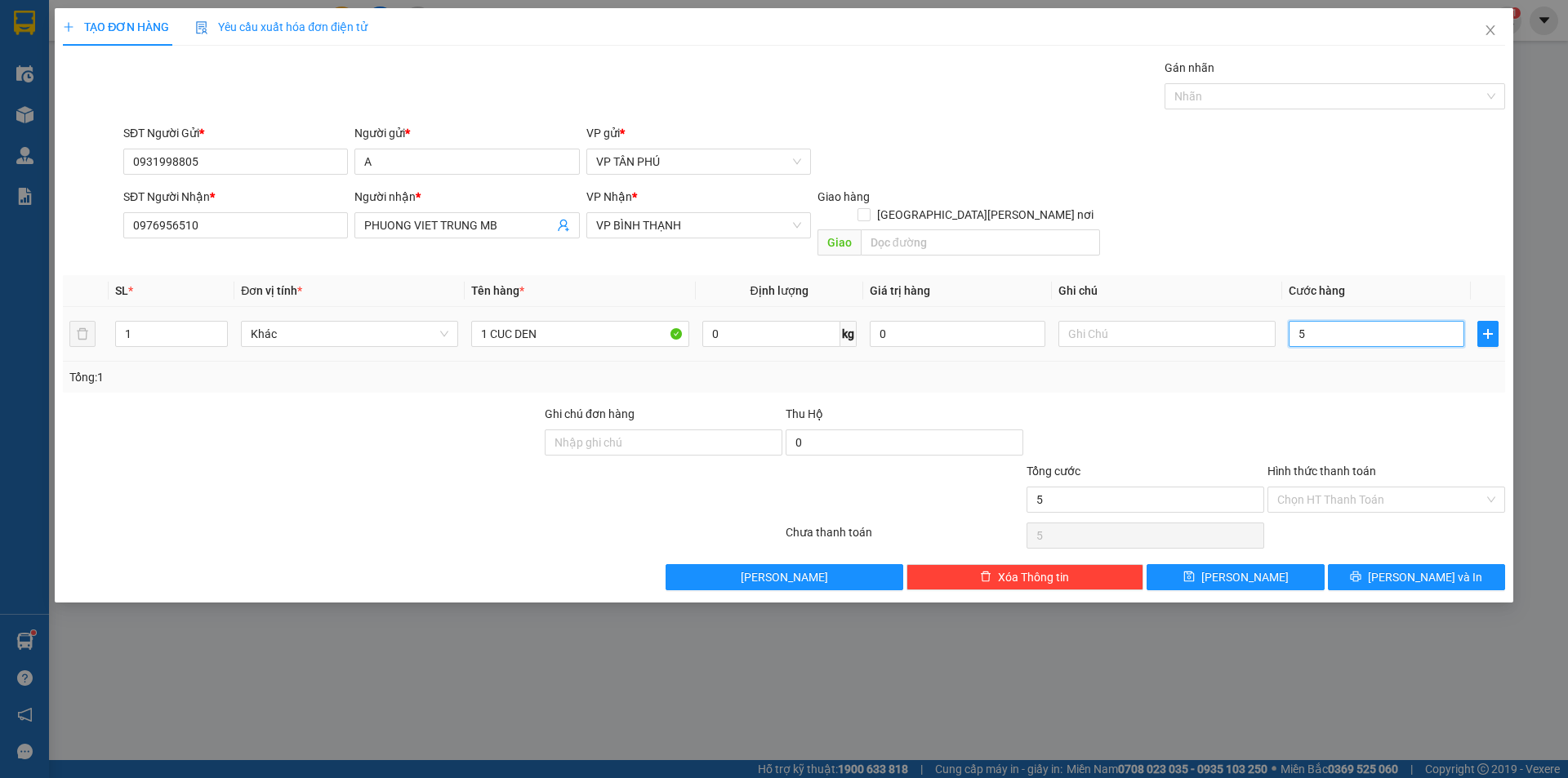
type input "50"
type input "50.000"
click at [1407, 568] on span "[PERSON_NAME] và In" at bounding box center [1425, 576] width 114 height 18
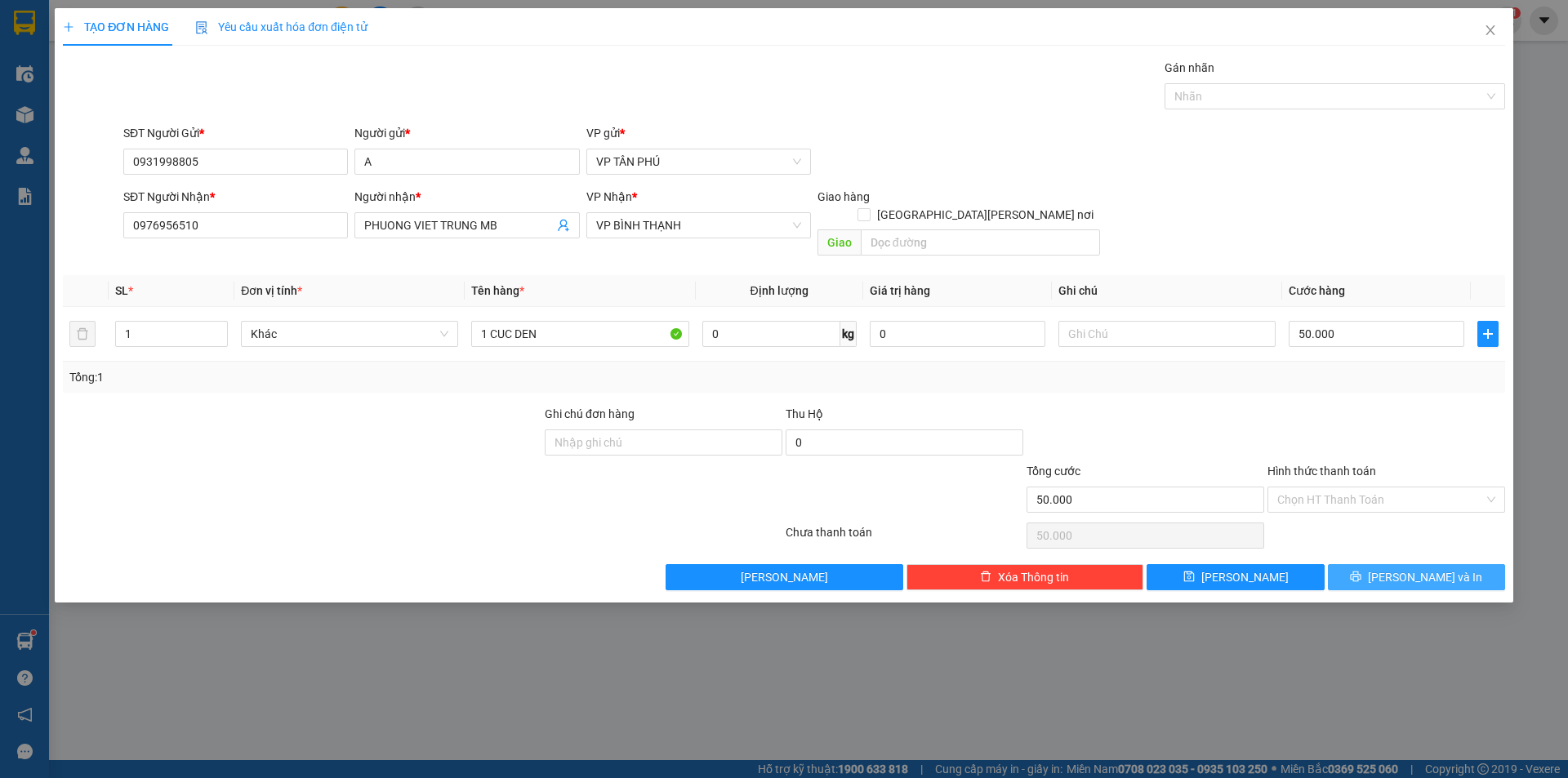
click at [1407, 568] on span "[PERSON_NAME] và In" at bounding box center [1425, 576] width 114 height 18
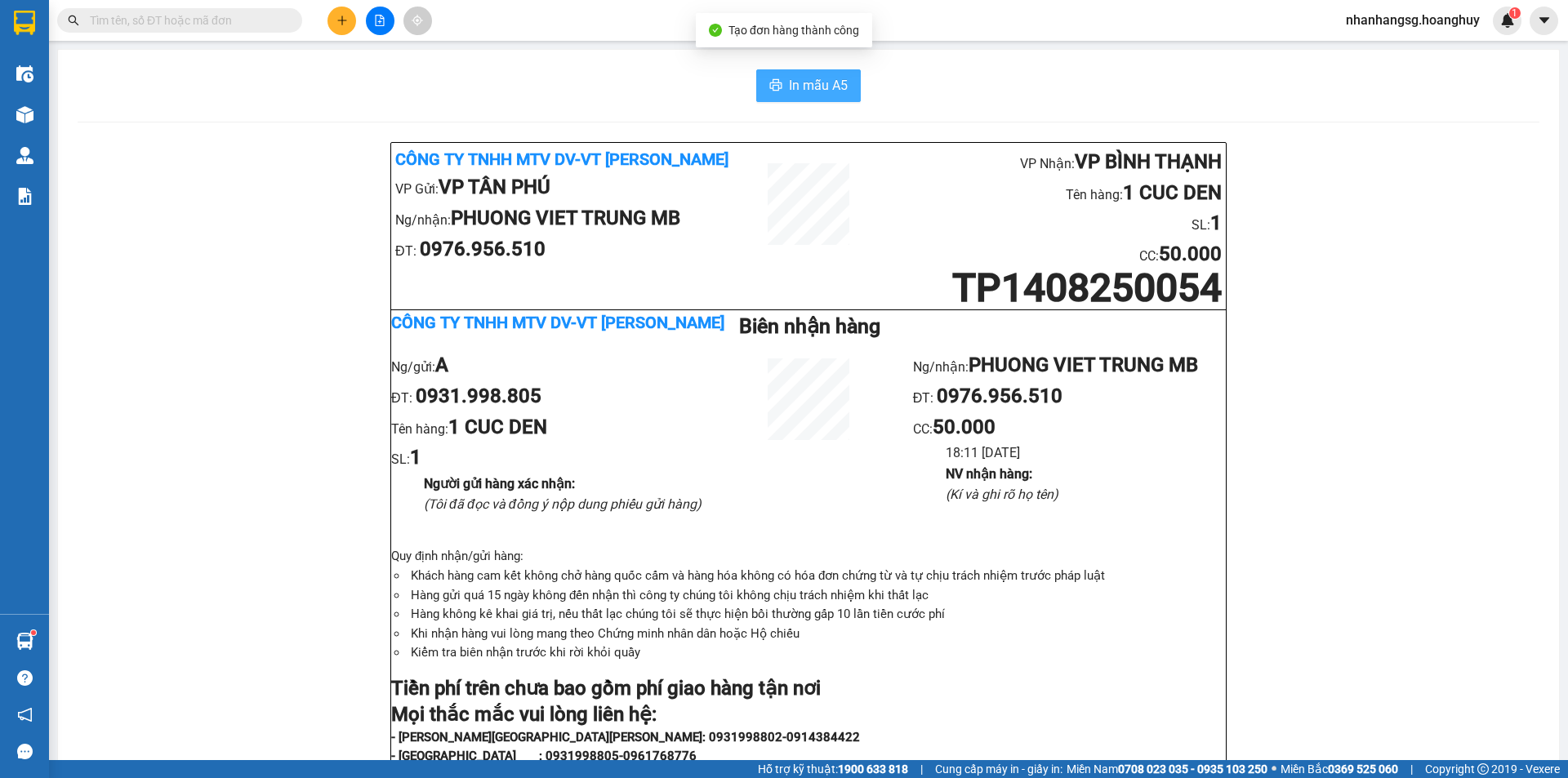
click at [792, 83] on span "In mẫu A5" at bounding box center [819, 85] width 59 height 20
